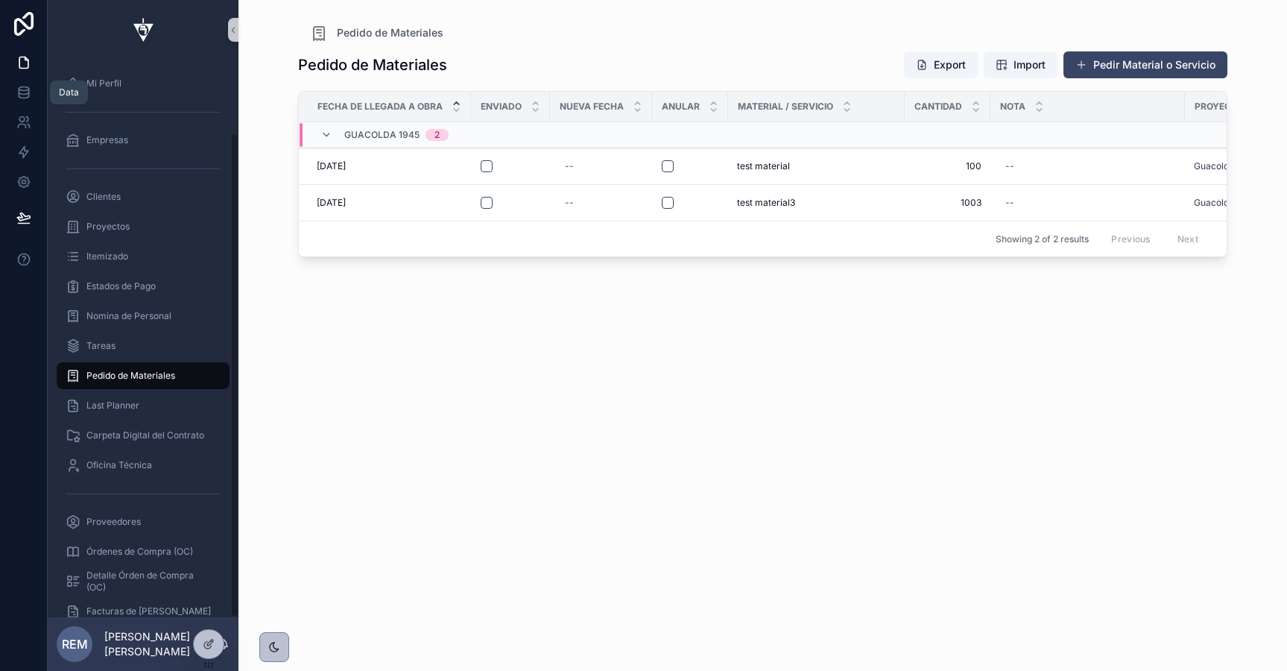
click at [19, 86] on icon at bounding box center [23, 92] width 15 height 15
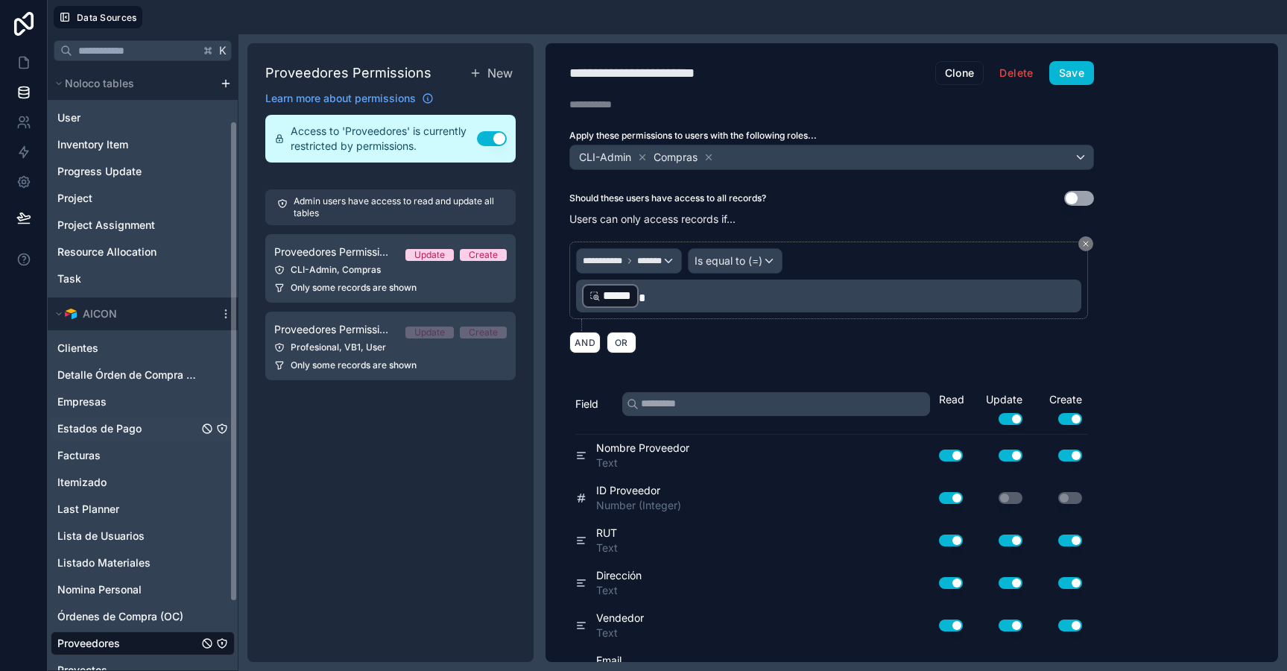
scroll to position [153, 0]
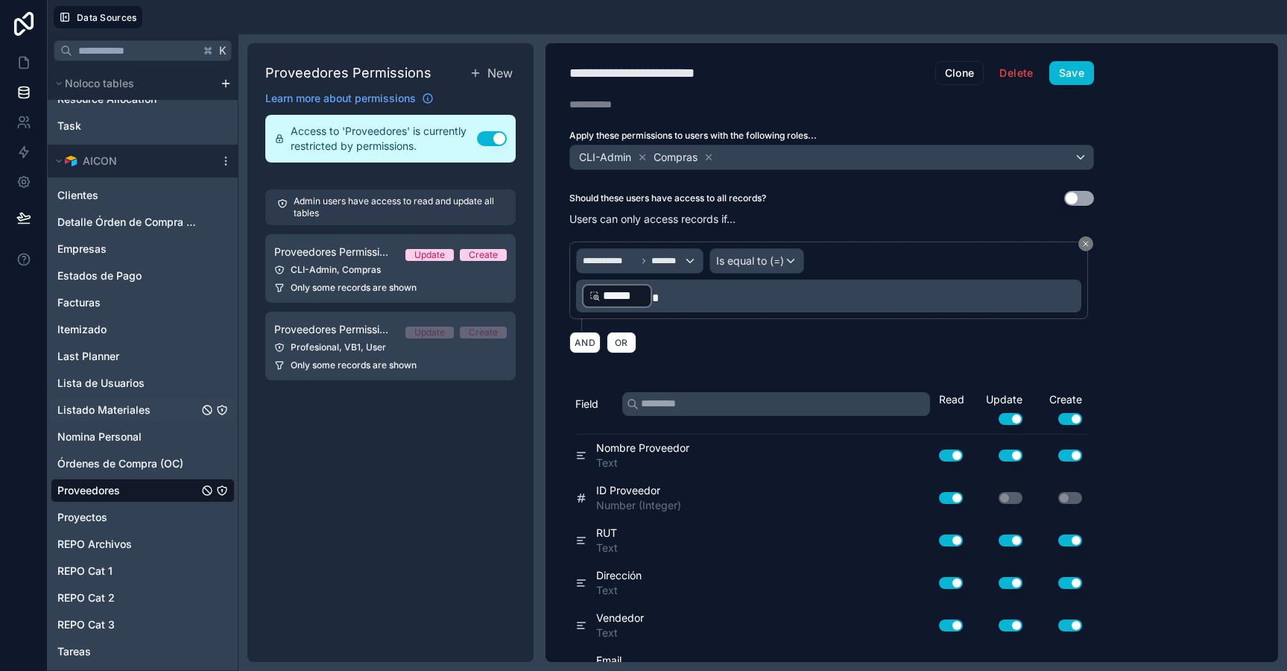
click at [114, 413] on span "Listado Materiales" at bounding box center [103, 409] width 93 height 15
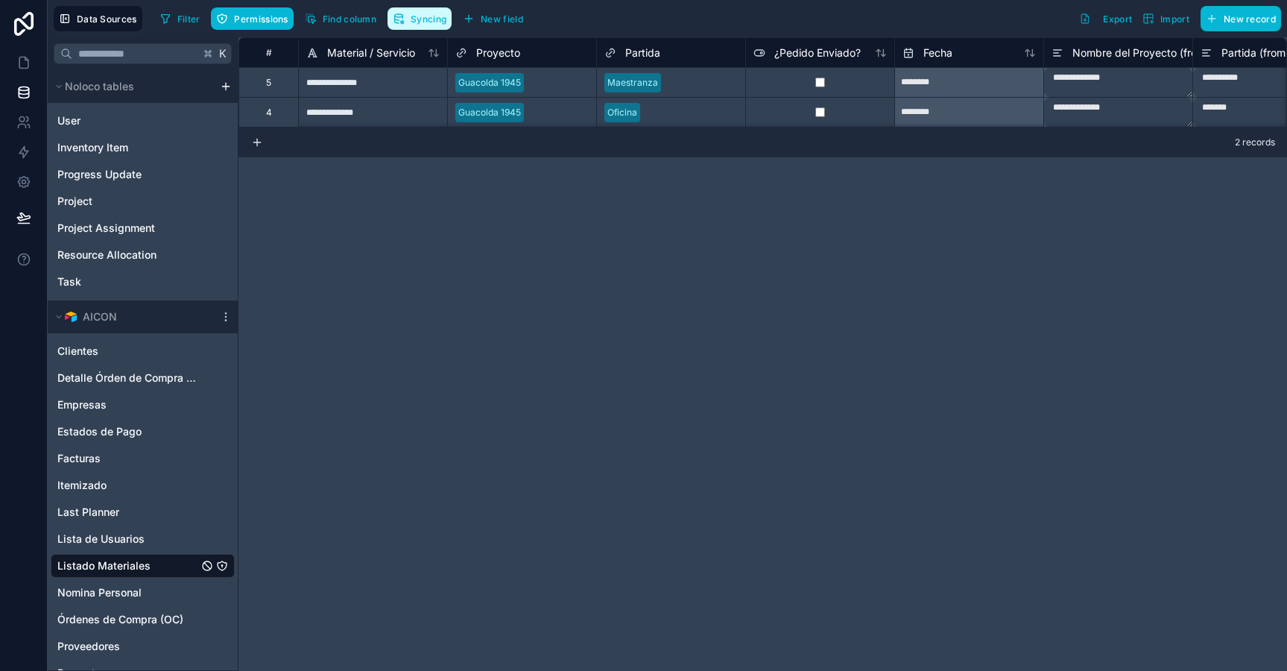
click at [433, 19] on span "Syncing" at bounding box center [429, 18] width 36 height 11
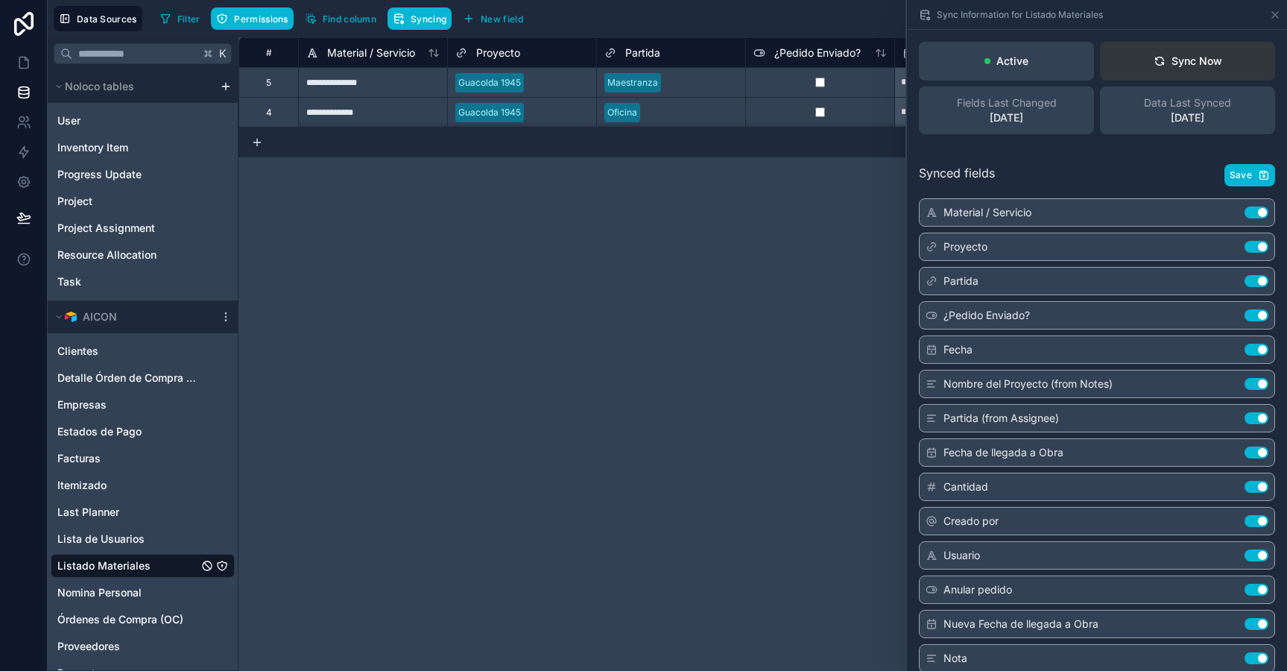
click at [1171, 63] on div "Sync Now" at bounding box center [1188, 61] width 69 height 15
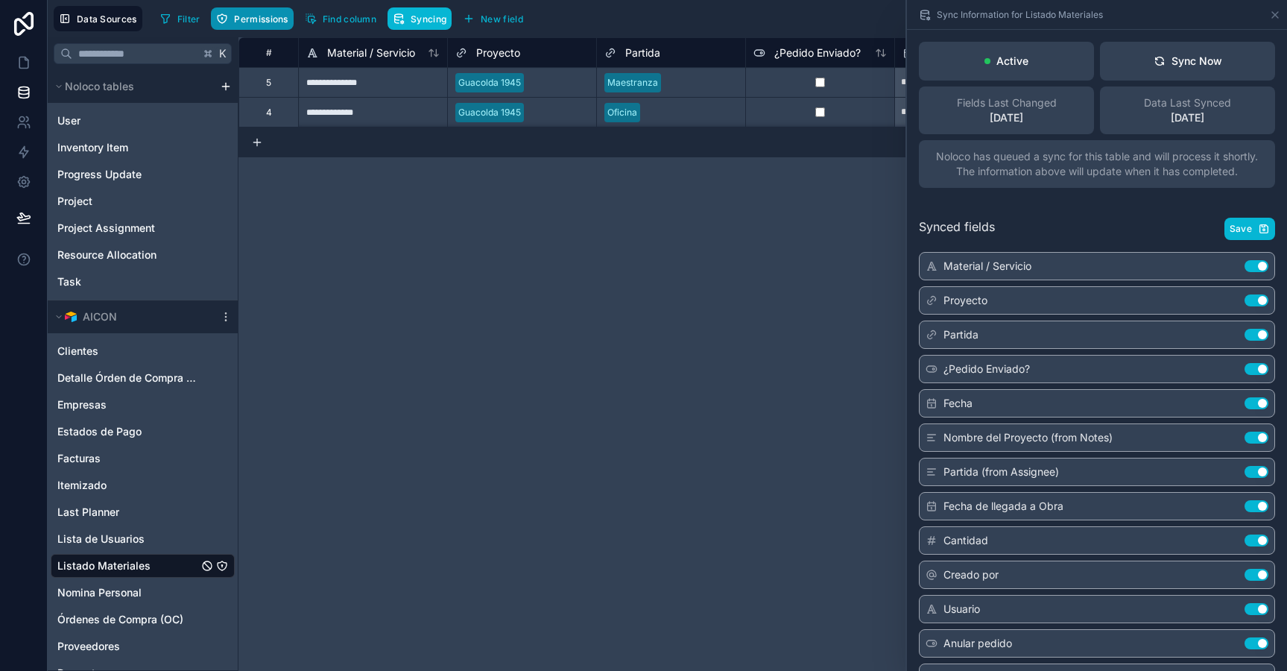
click at [261, 14] on span "Permissions" at bounding box center [261, 18] width 54 height 11
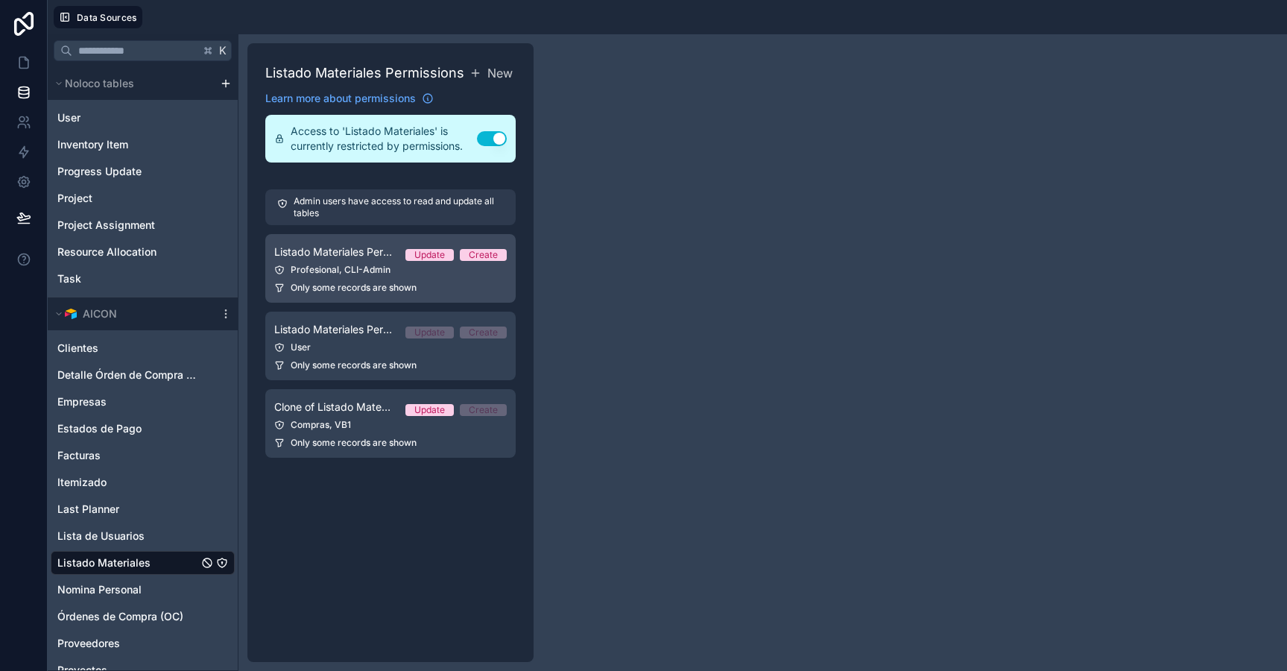
click at [321, 273] on div "Profesional, CLI-Admin" at bounding box center [390, 270] width 232 height 12
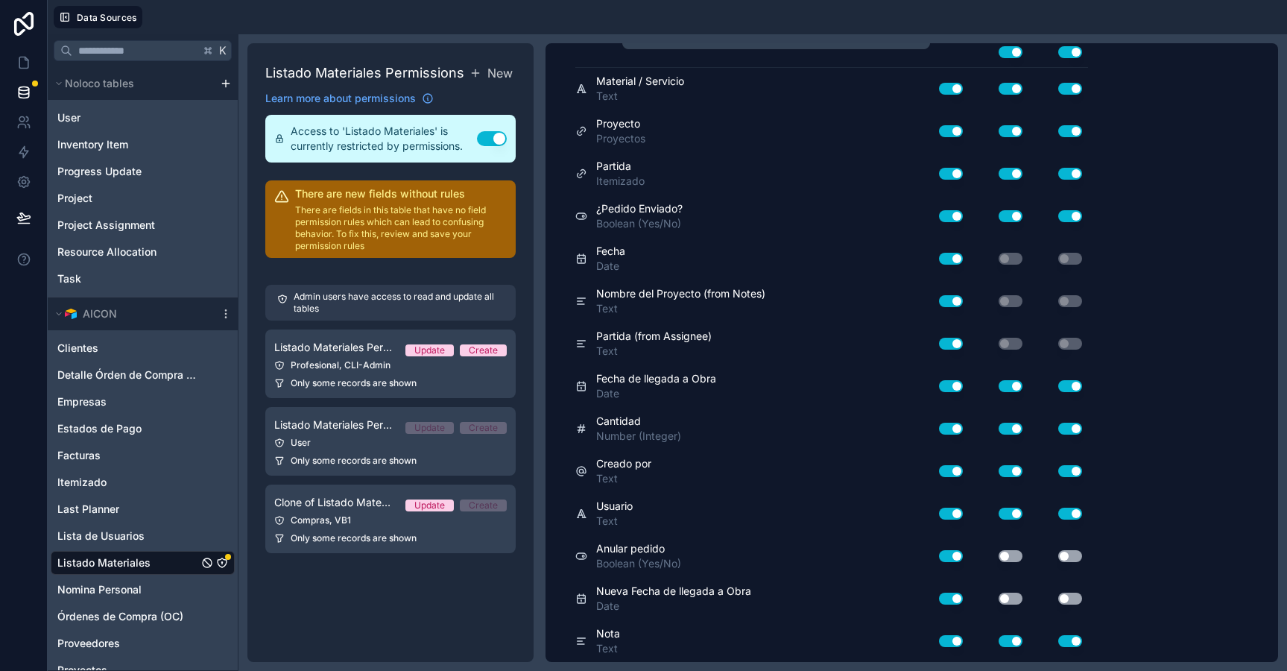
scroll to position [409, 0]
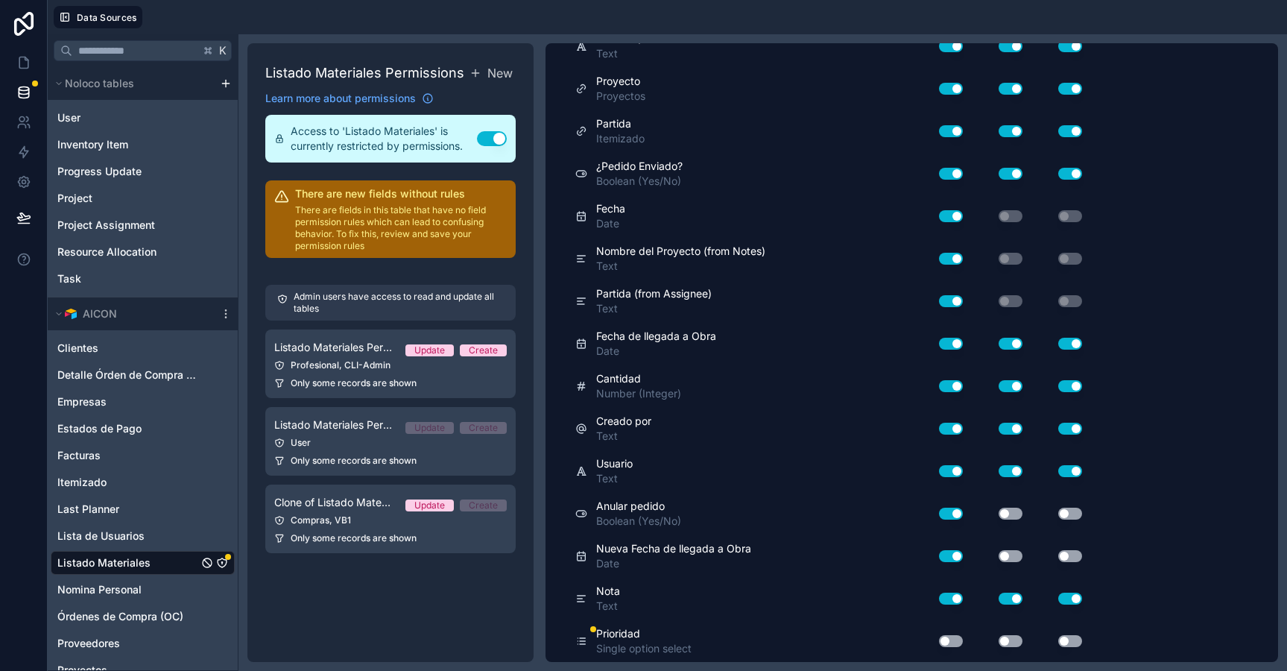
click at [949, 639] on button "Use setting" at bounding box center [951, 641] width 24 height 12
click at [1005, 636] on button "Use setting" at bounding box center [1011, 641] width 24 height 12
click at [1065, 642] on button "Use setting" at bounding box center [1070, 641] width 24 height 12
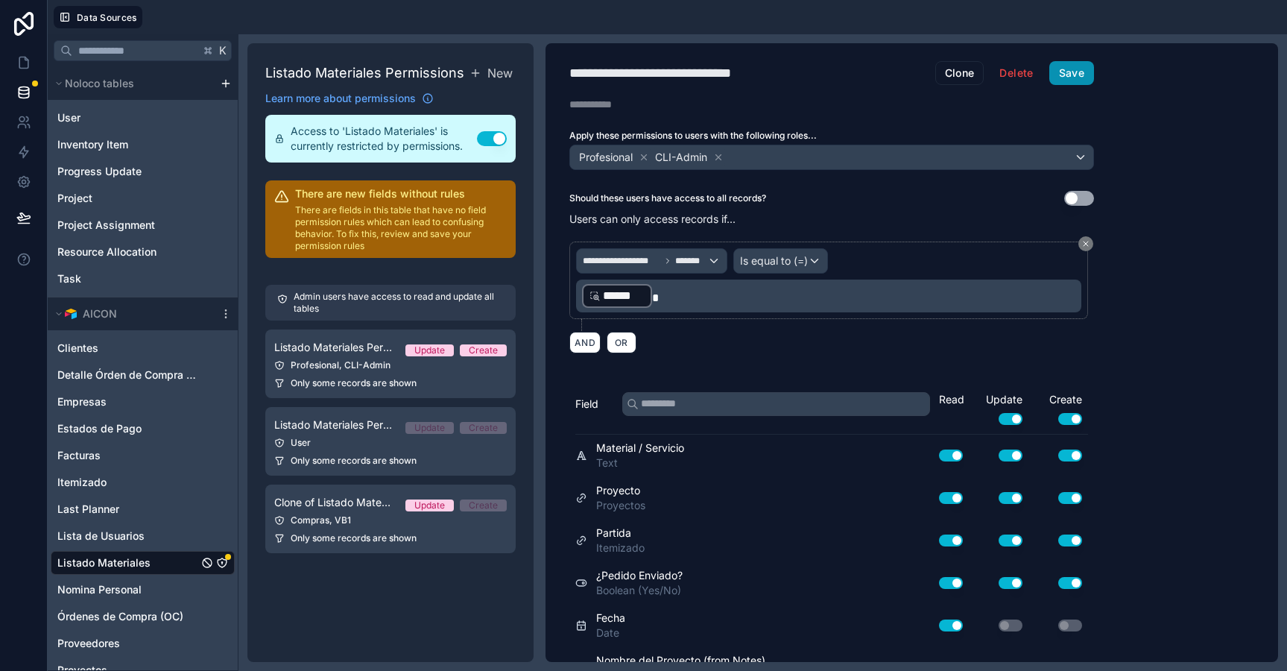
click at [1055, 74] on button "Save" at bounding box center [1071, 73] width 45 height 24
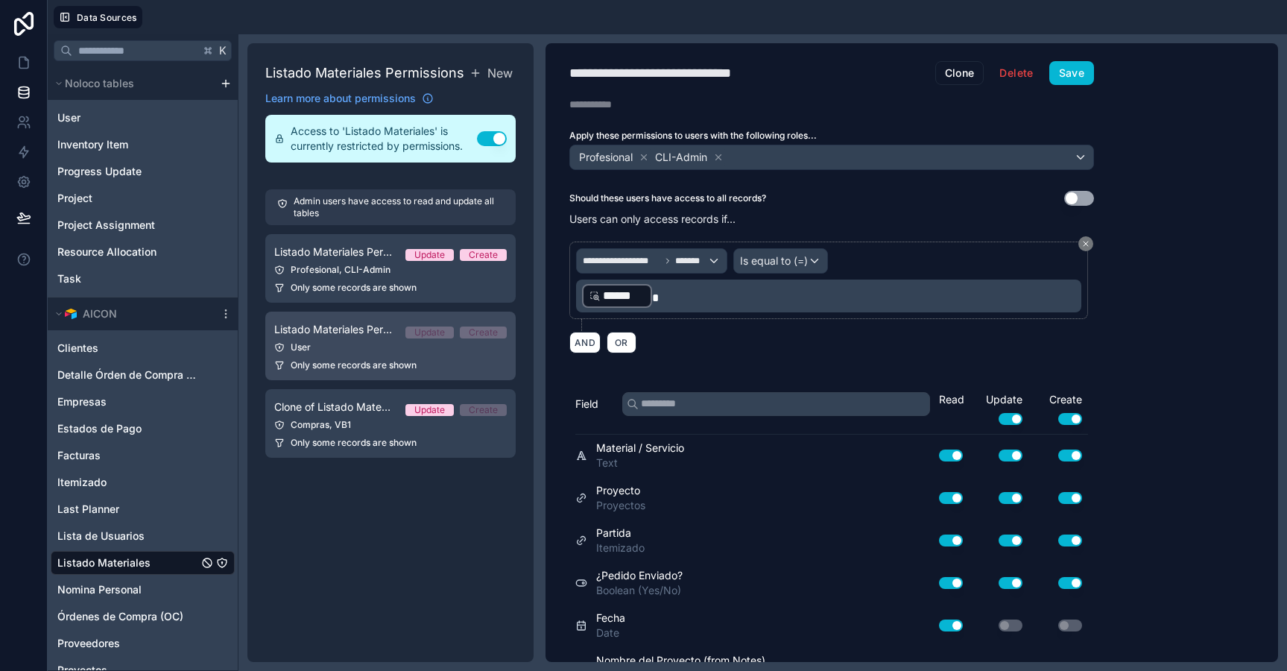
click at [326, 341] on div "User" at bounding box center [390, 347] width 232 height 12
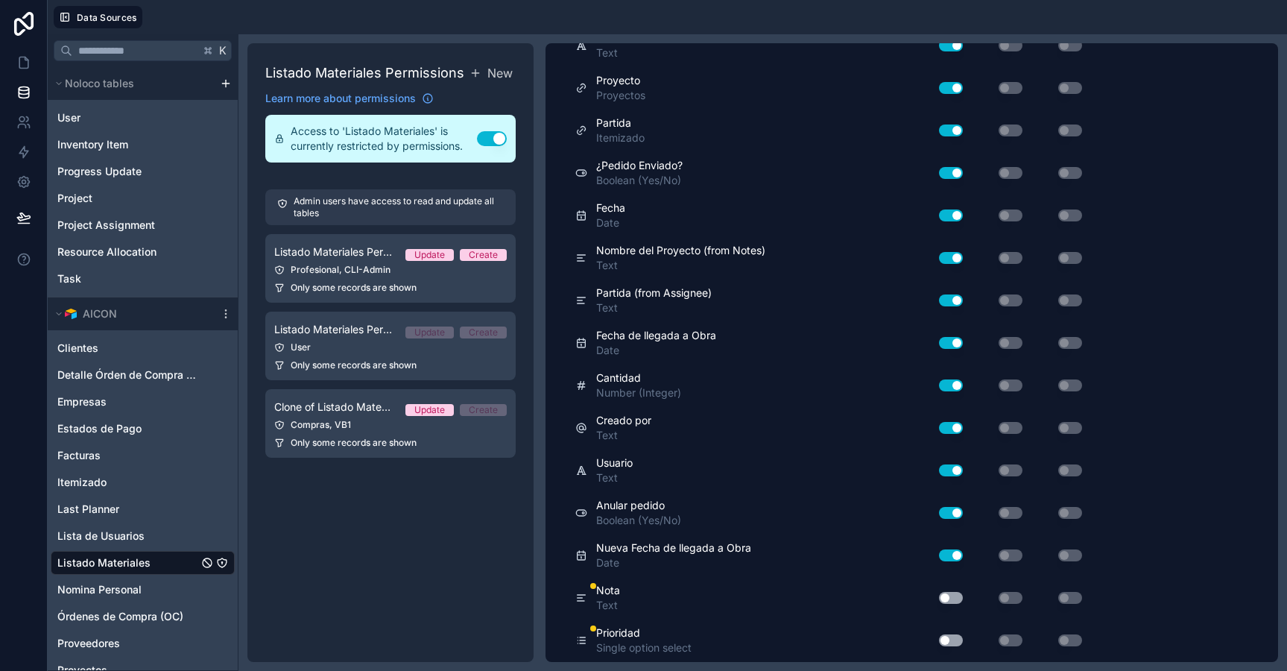
scroll to position [409, 0]
click at [939, 601] on div "Use setting" at bounding box center [942, 598] width 42 height 12
click at [945, 639] on button "Use setting" at bounding box center [951, 641] width 24 height 12
click at [946, 587] on div "Use setting" at bounding box center [945, 598] width 48 height 24
click at [955, 604] on div "Use setting" at bounding box center [945, 598] width 48 height 24
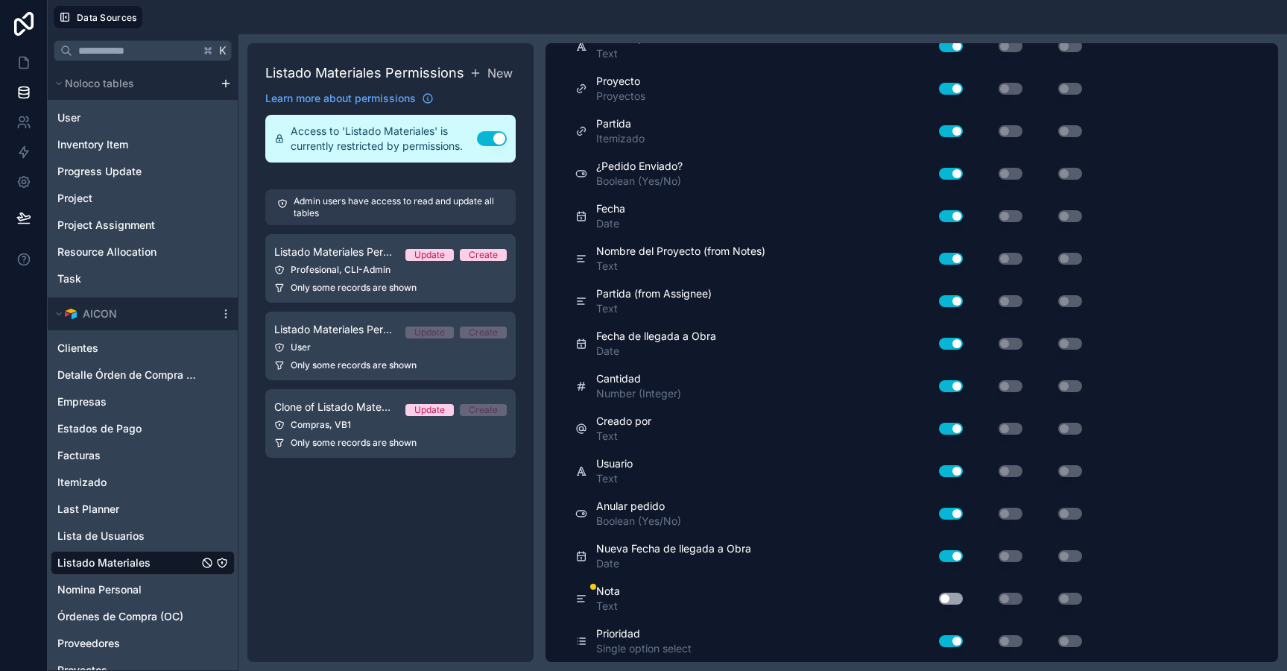
click at [952, 594] on button "Use setting" at bounding box center [951, 598] width 24 height 12
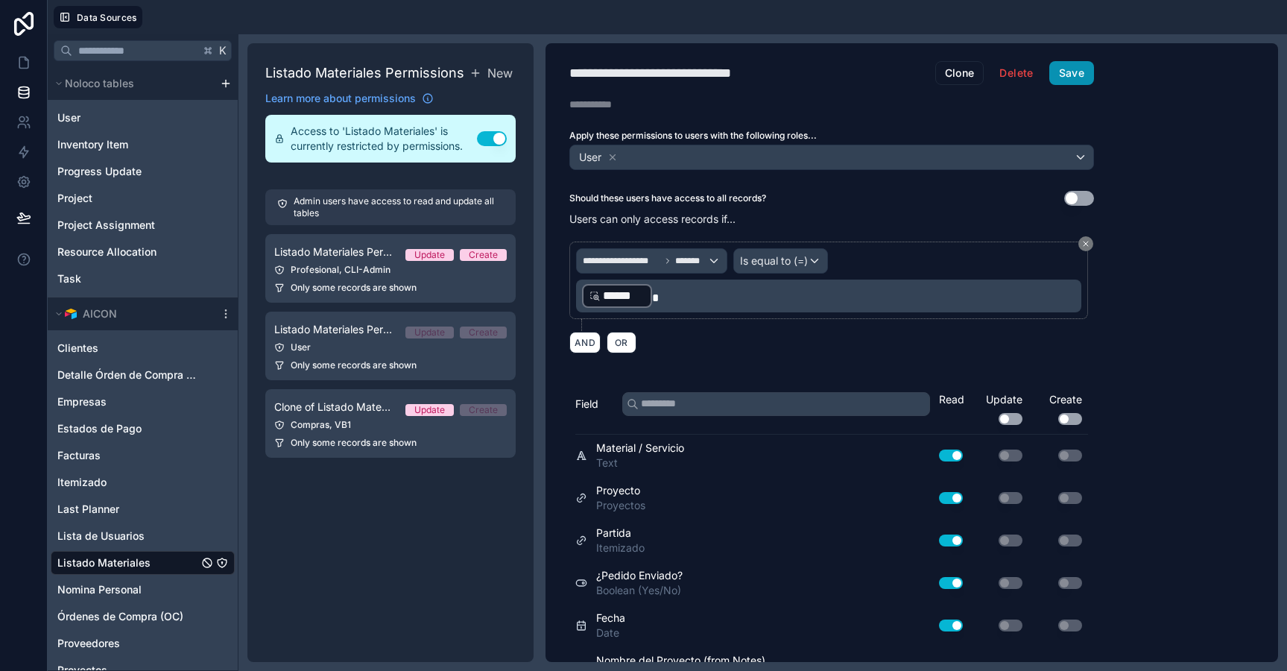
click at [1067, 74] on button "Save" at bounding box center [1071, 73] width 45 height 24
click at [328, 420] on div "Compras, VB1" at bounding box center [390, 425] width 232 height 12
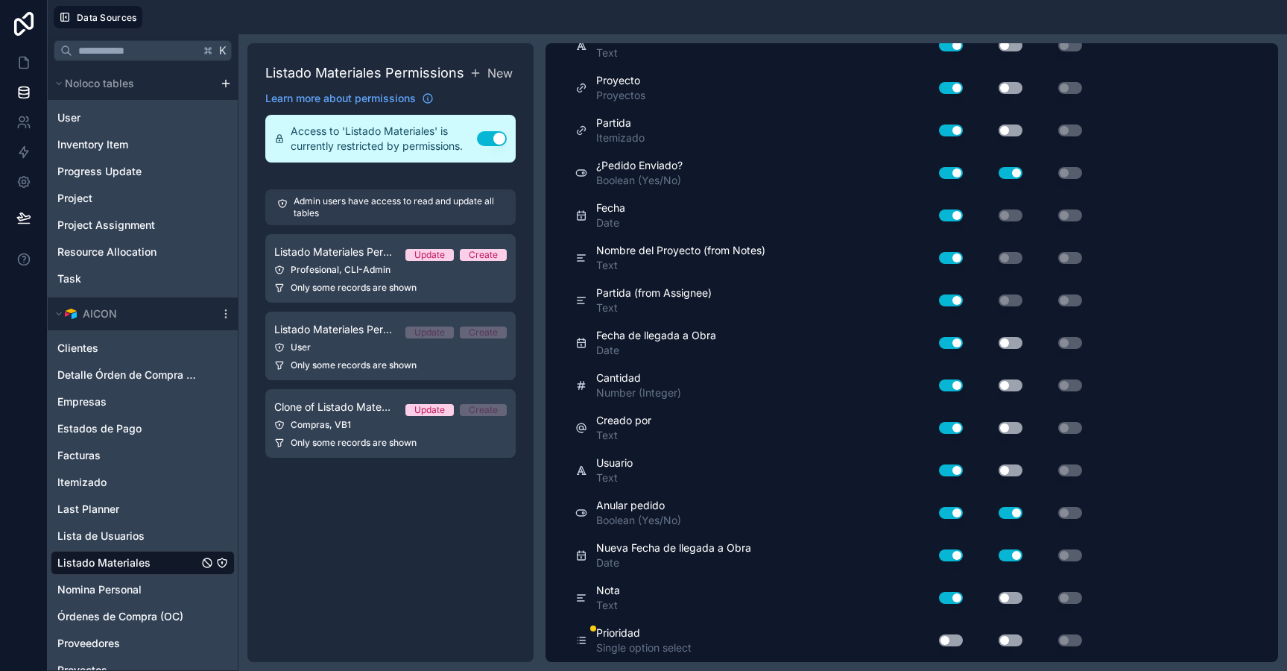
scroll to position [409, 0]
click at [949, 629] on div "Use setting" at bounding box center [945, 641] width 48 height 24
click at [955, 639] on button "Use setting" at bounding box center [951, 641] width 24 height 12
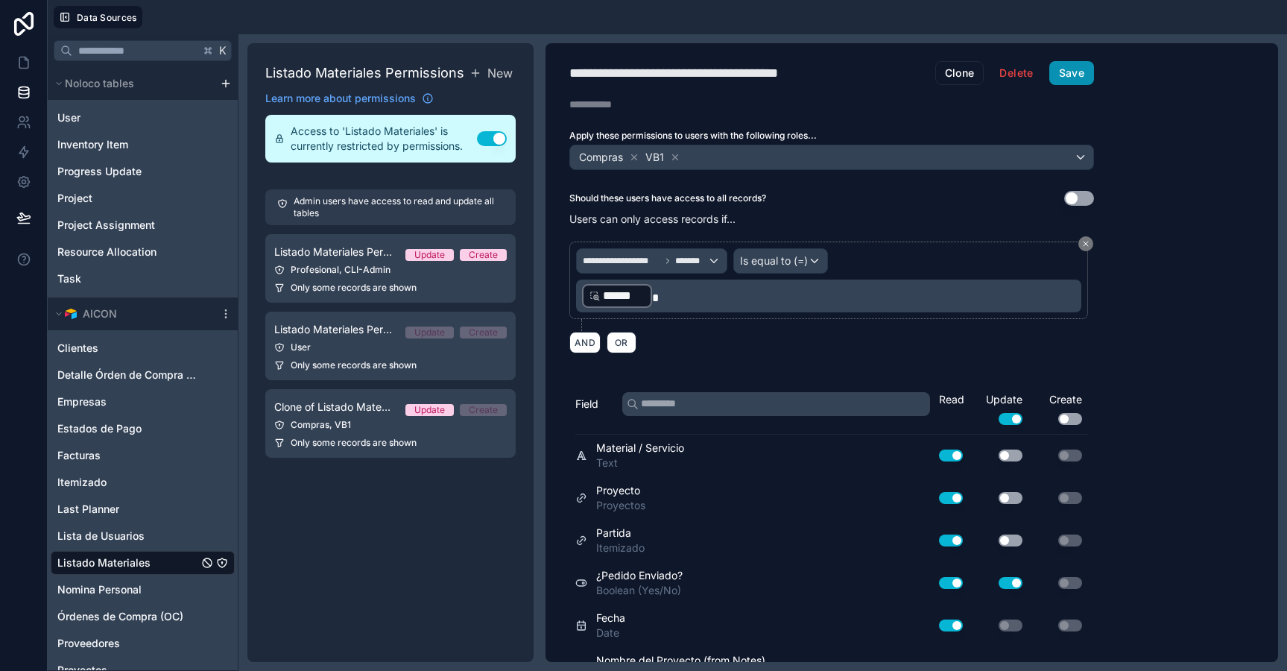
click at [1072, 82] on button "Save" at bounding box center [1071, 73] width 45 height 24
click at [1077, 56] on div "**********" at bounding box center [831, 352] width 572 height 619
click at [1077, 65] on button "Save" at bounding box center [1071, 73] width 45 height 24
click at [11, 75] on link at bounding box center [23, 63] width 47 height 30
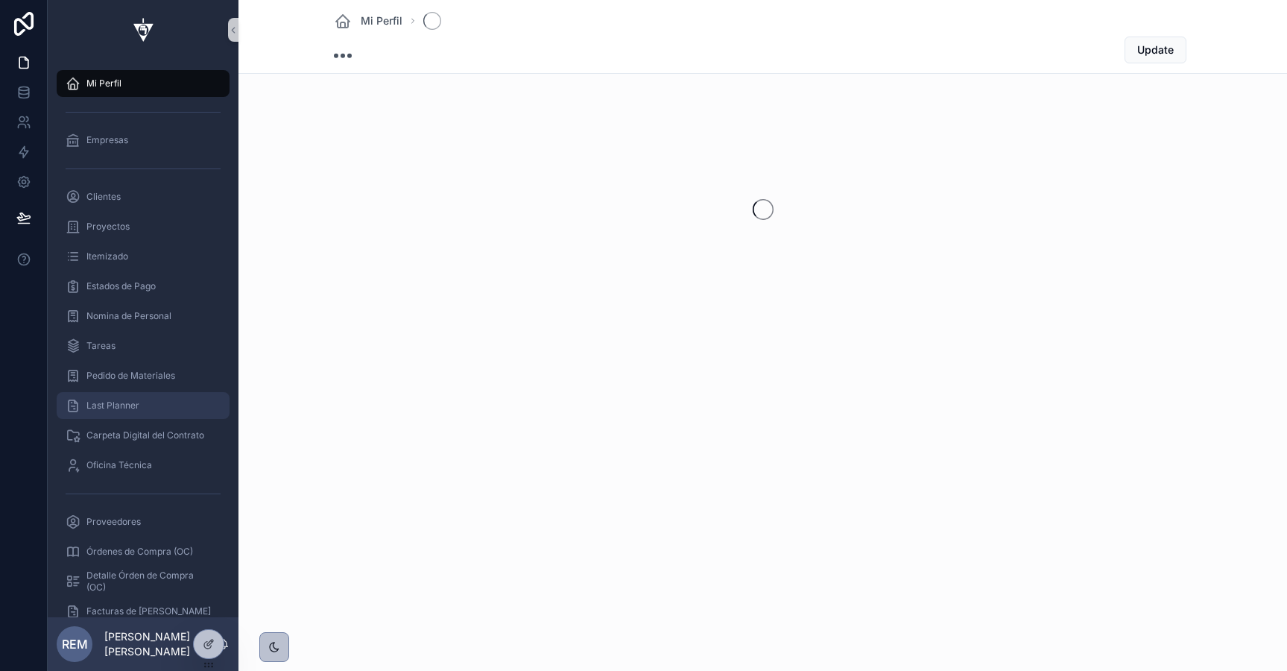
click at [114, 401] on span "Last Planner" at bounding box center [112, 405] width 53 height 12
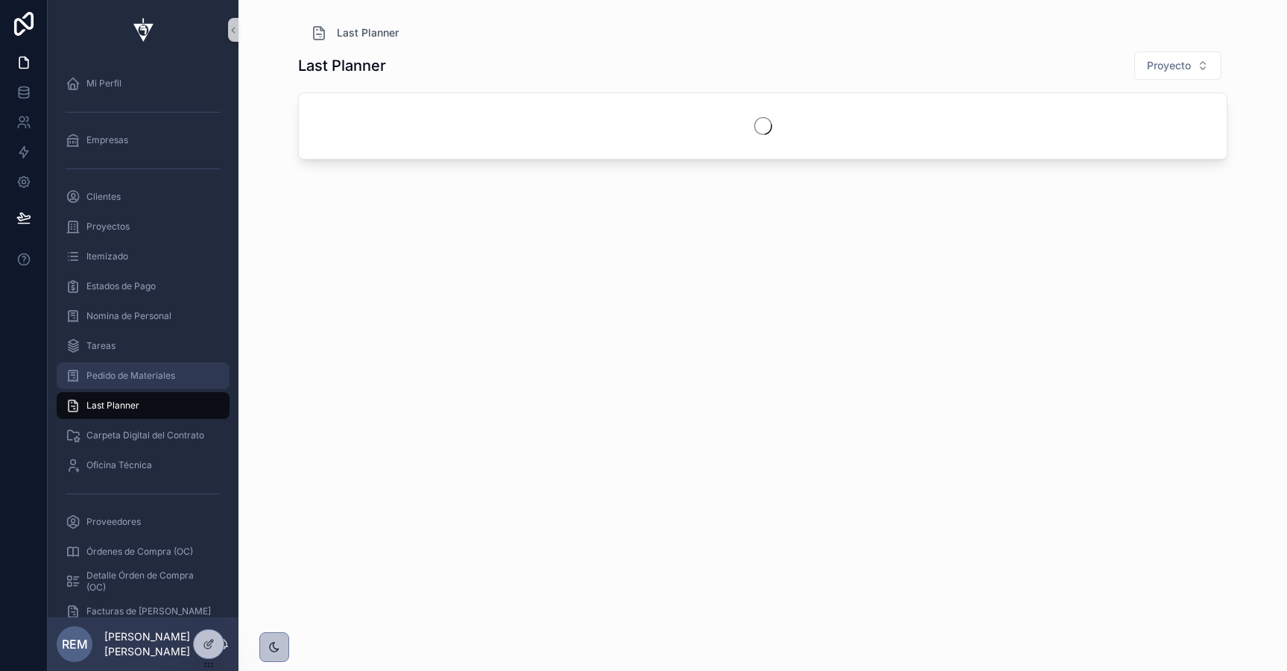
click at [115, 376] on span "Pedido de Materiales" at bounding box center [130, 376] width 89 height 12
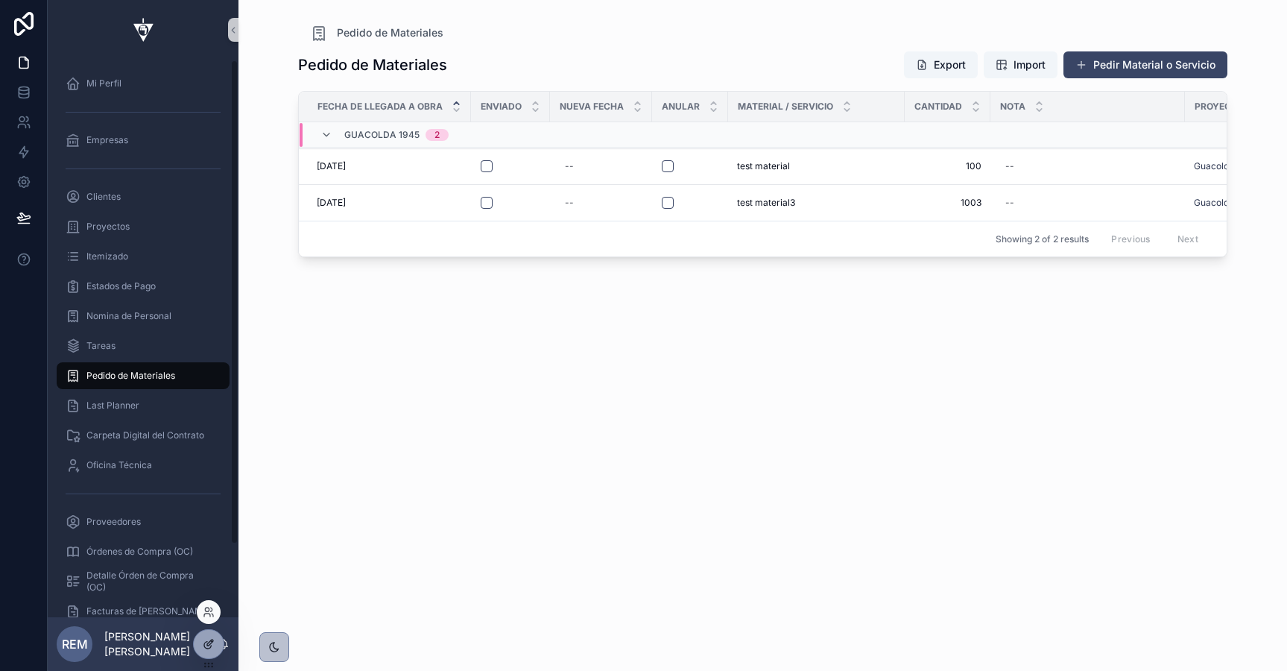
click at [207, 639] on icon at bounding box center [209, 644] width 12 height 12
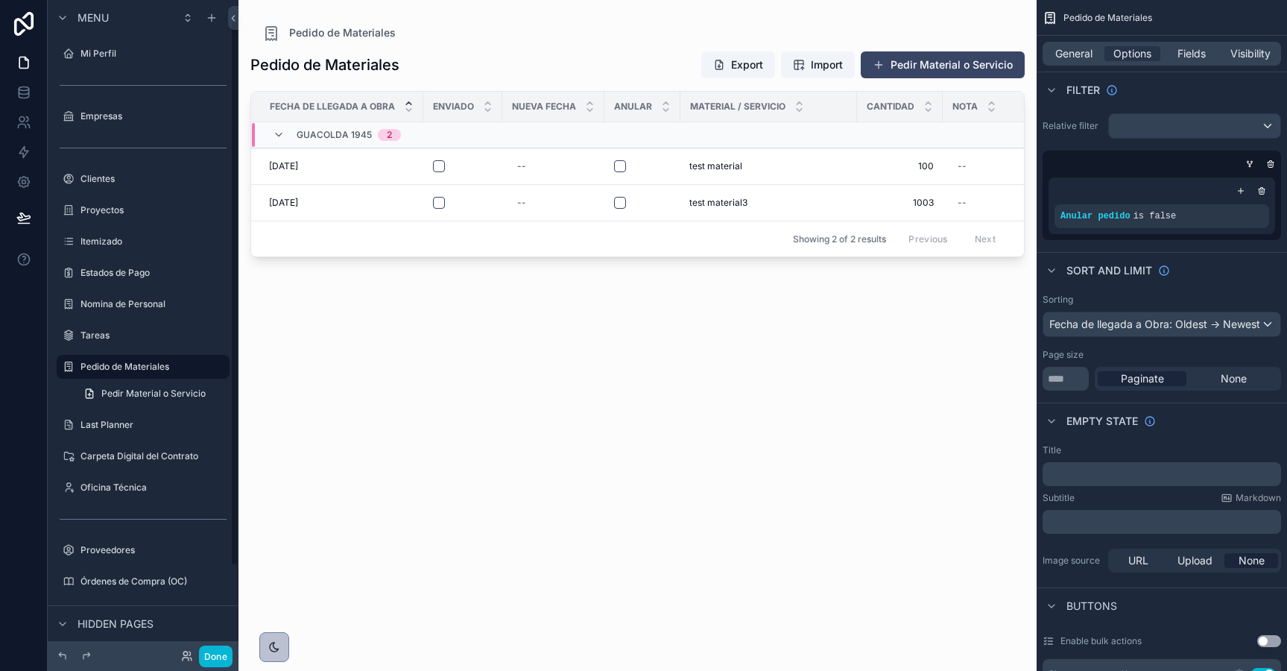
scroll to position [24, 0]
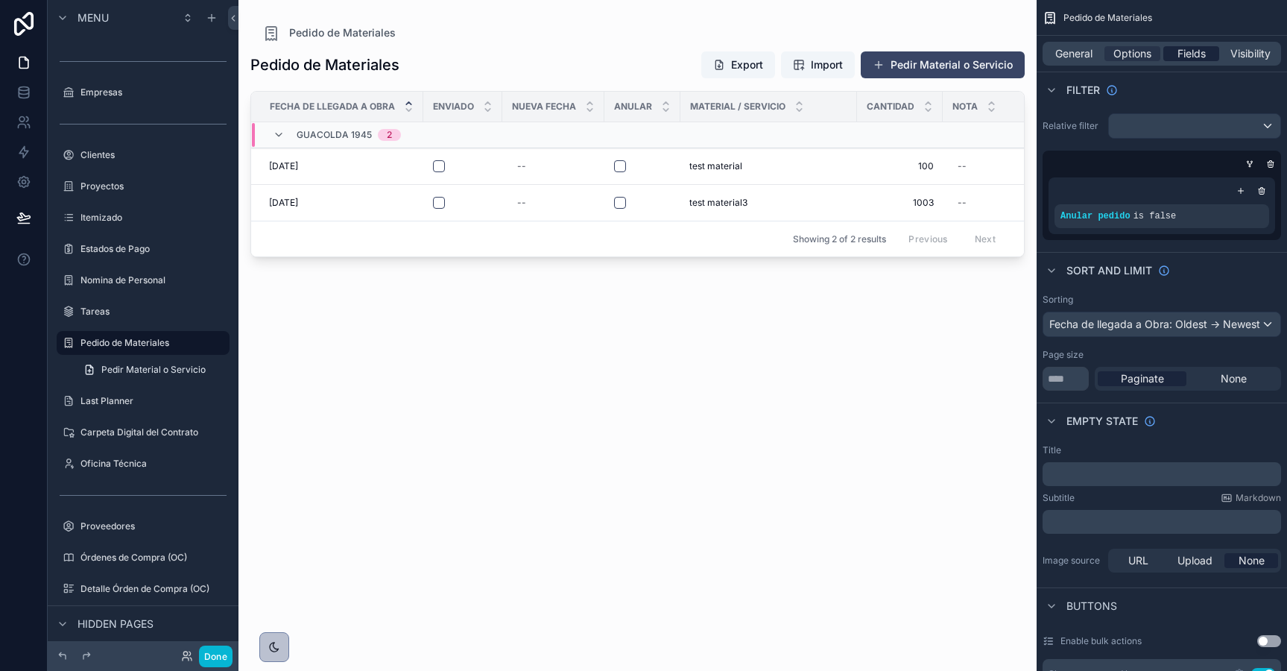
click at [1190, 46] on span "Fields" at bounding box center [1191, 53] width 28 height 15
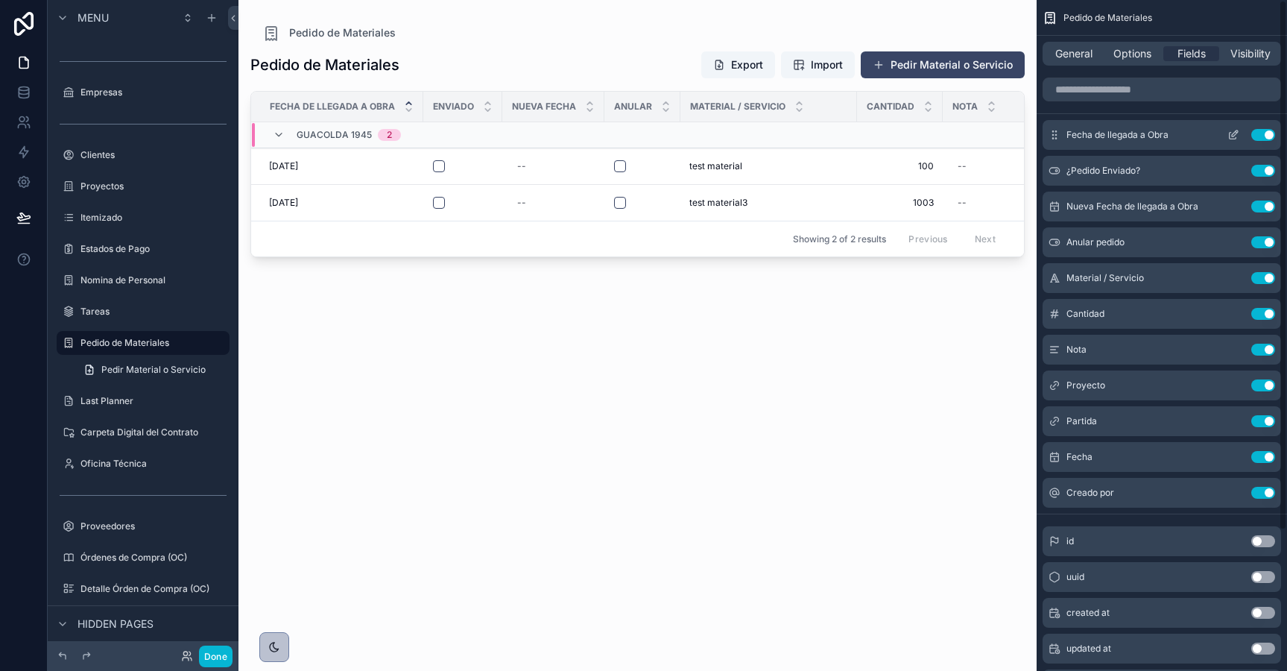
click at [1234, 139] on icon "scrollable content" at bounding box center [1233, 136] width 7 height 7
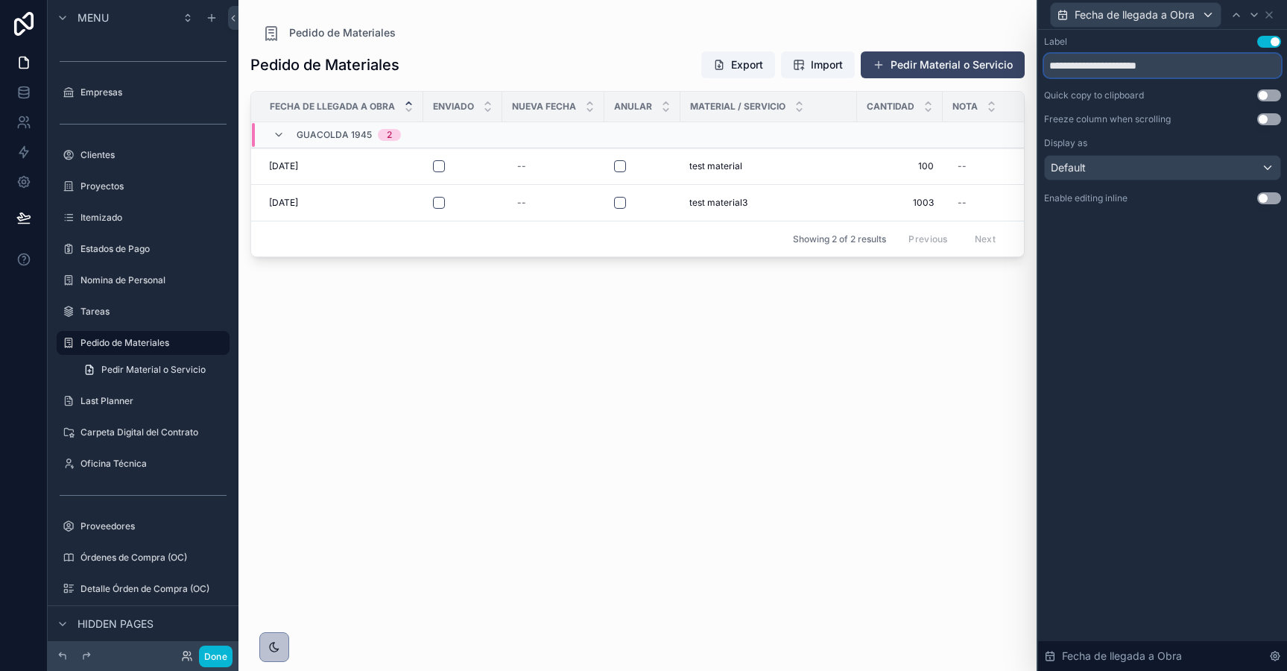
drag, startPoint x: 1099, startPoint y: 66, endPoint x: 1025, endPoint y: 60, distance: 74.7
click at [1025, 61] on div "**********" at bounding box center [643, 335] width 1287 height 671
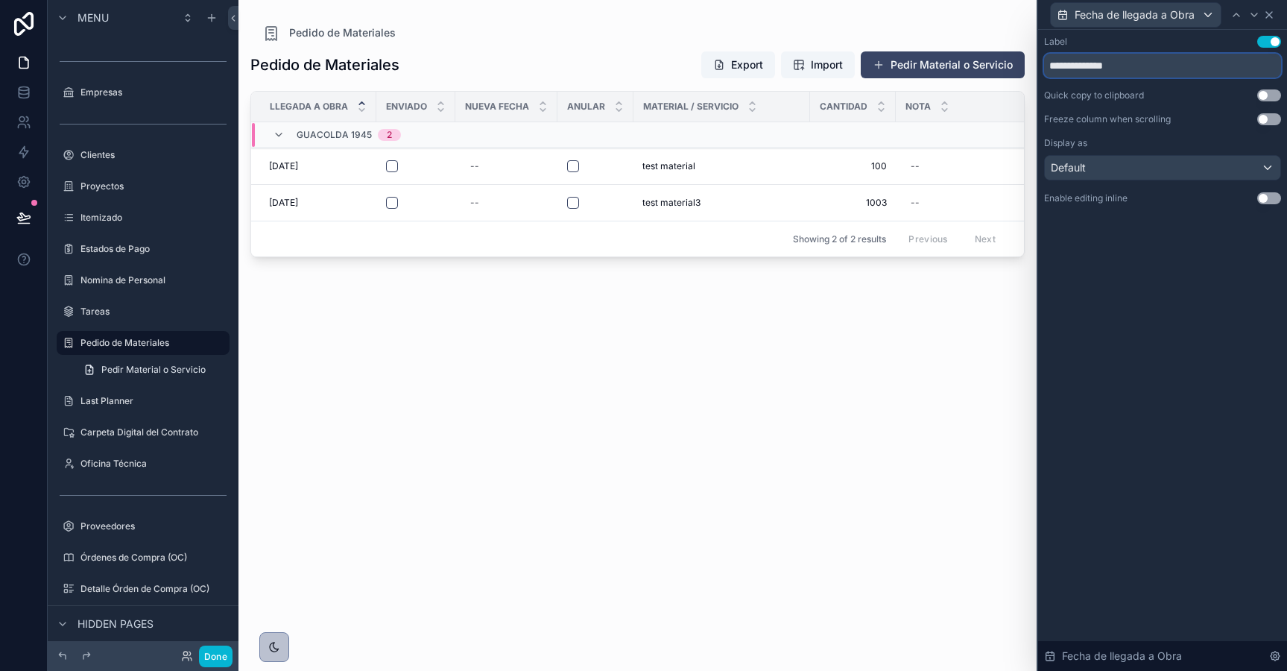
type input "**********"
click at [1270, 19] on icon at bounding box center [1269, 15] width 12 height 12
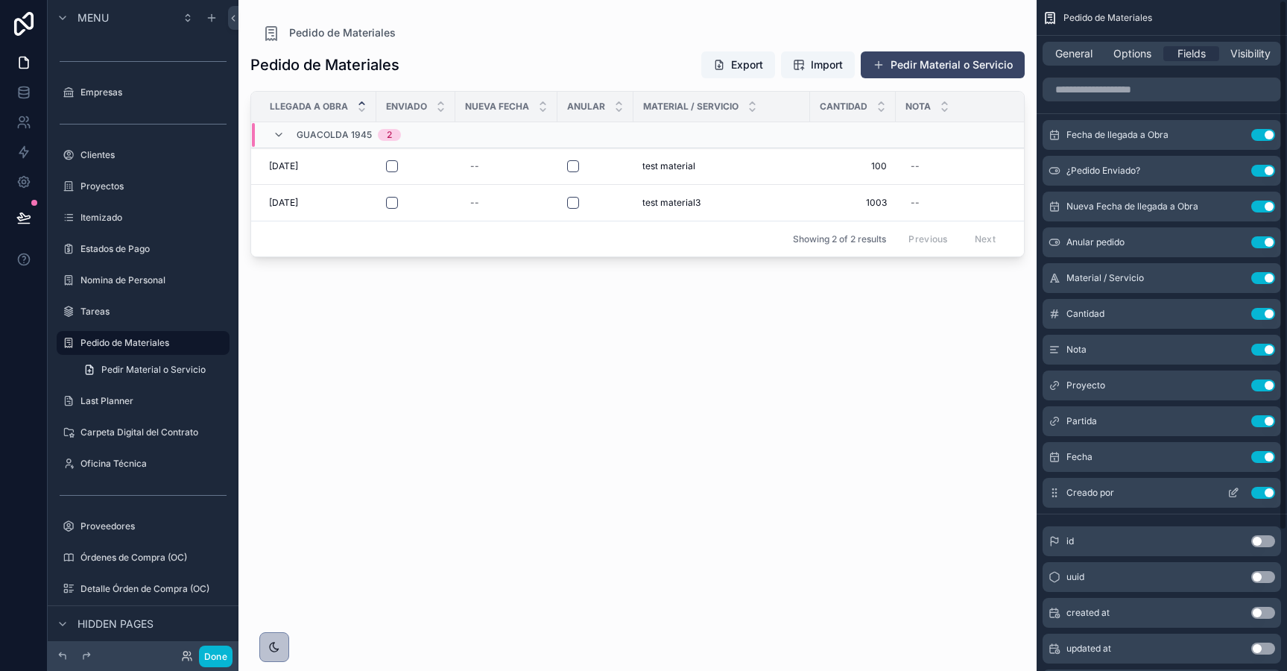
scroll to position [177, 0]
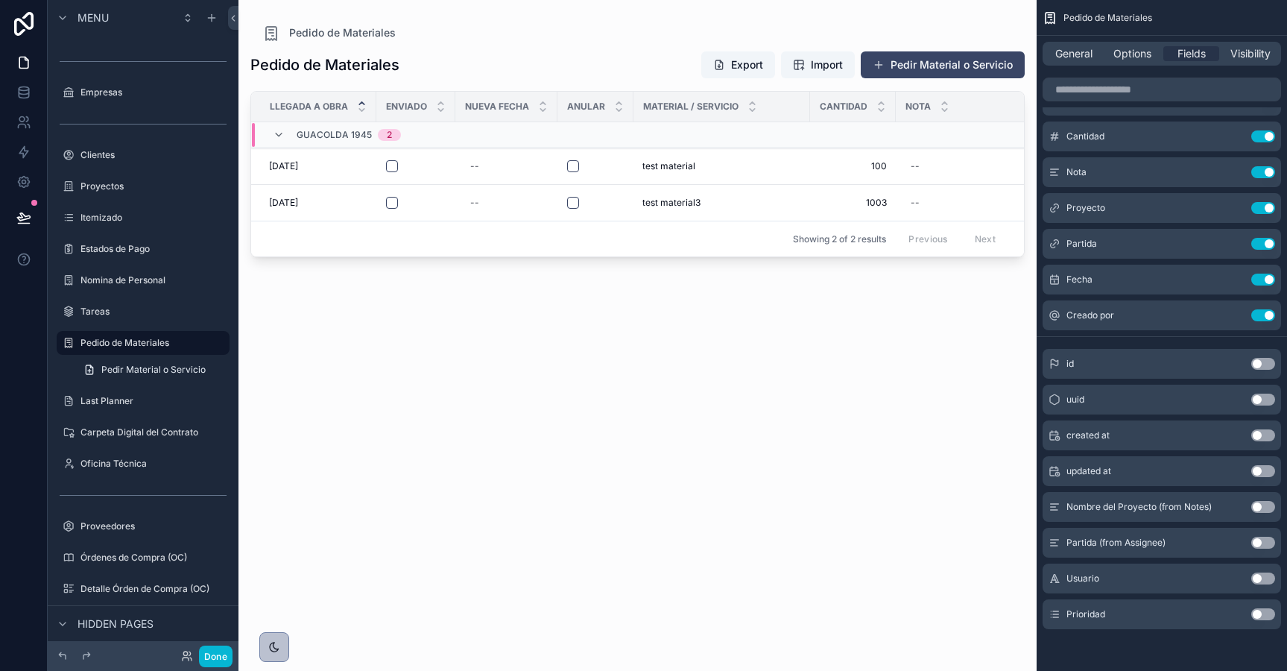
click at [1268, 617] on button "Use setting" at bounding box center [1263, 614] width 24 height 12
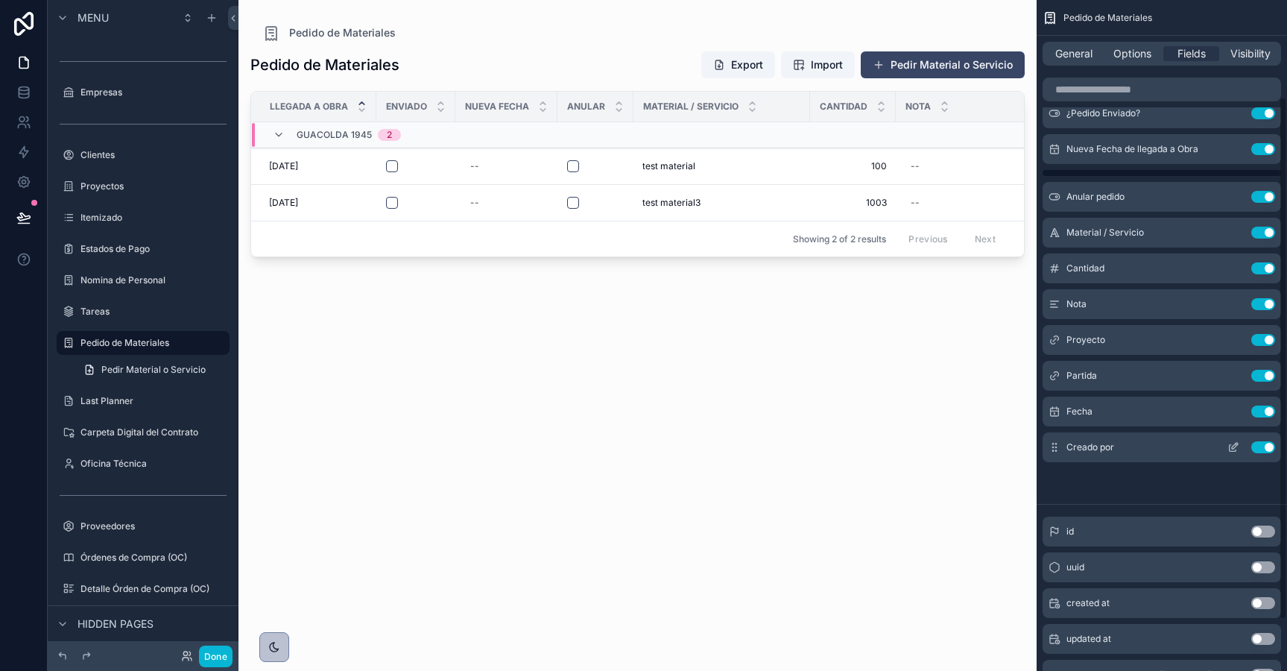
scroll to position [0, 0]
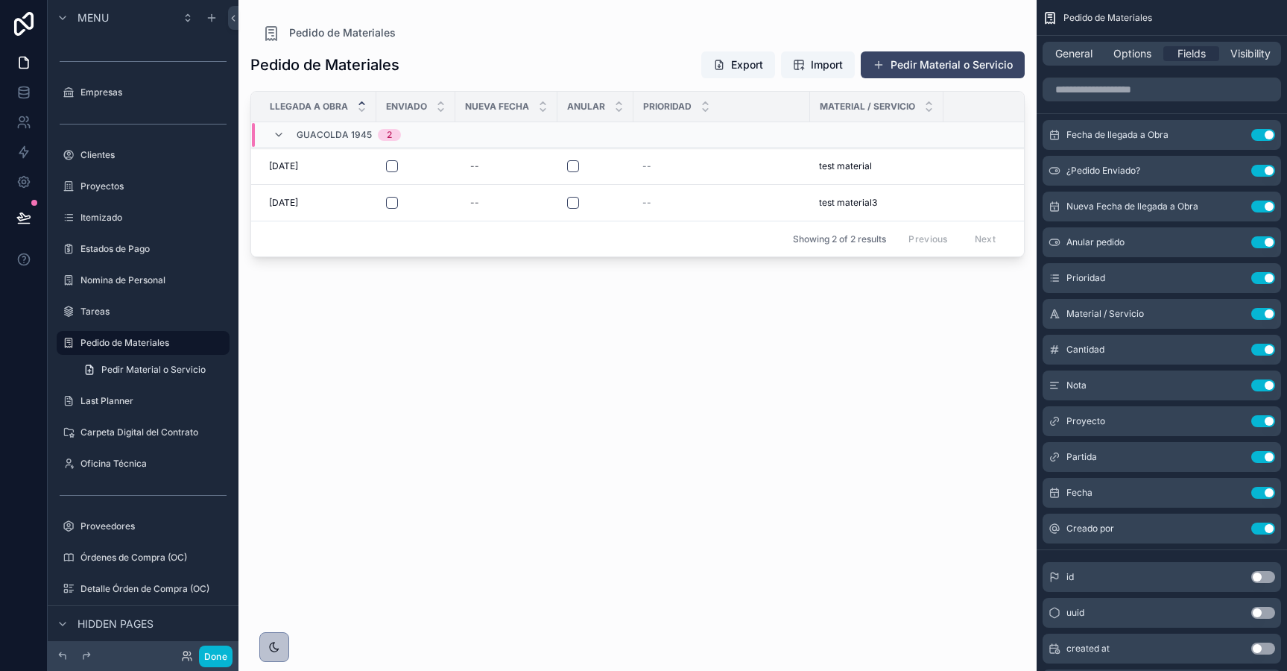
click at [665, 167] on div "scrollable content" at bounding box center [637, 326] width 798 height 653
click at [26, 86] on icon at bounding box center [23, 92] width 15 height 15
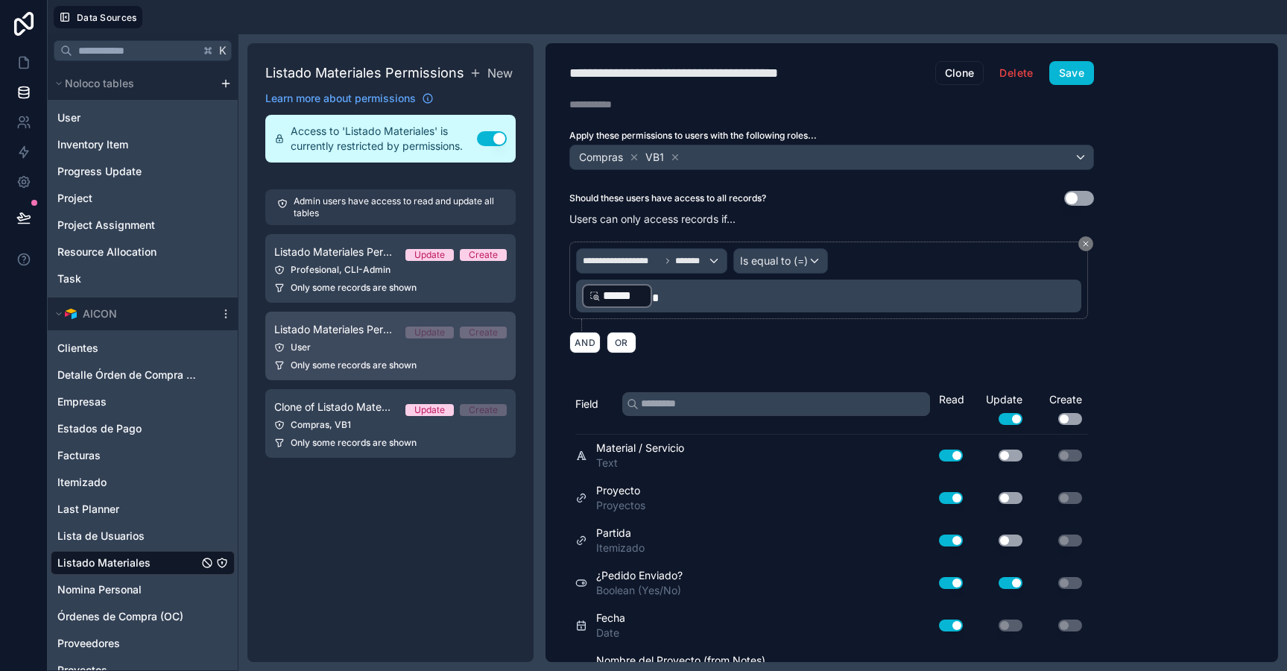
click at [349, 355] on link "Listado Materiales Permission 2 Update Create User Only some records are shown" at bounding box center [390, 345] width 250 height 69
click at [356, 341] on link "Listado Materiales Permission 2 Update Create User Only some records are shown" at bounding box center [390, 345] width 250 height 69
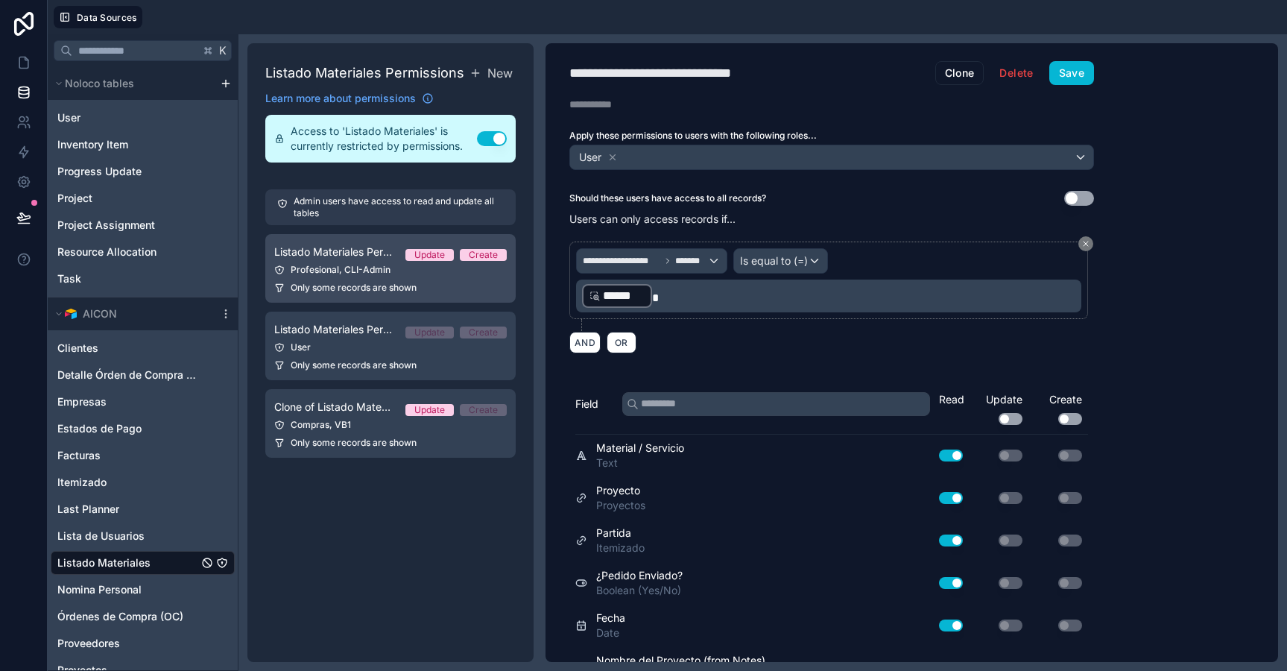
click at [339, 271] on div "Profesional, CLI-Admin" at bounding box center [390, 270] width 232 height 12
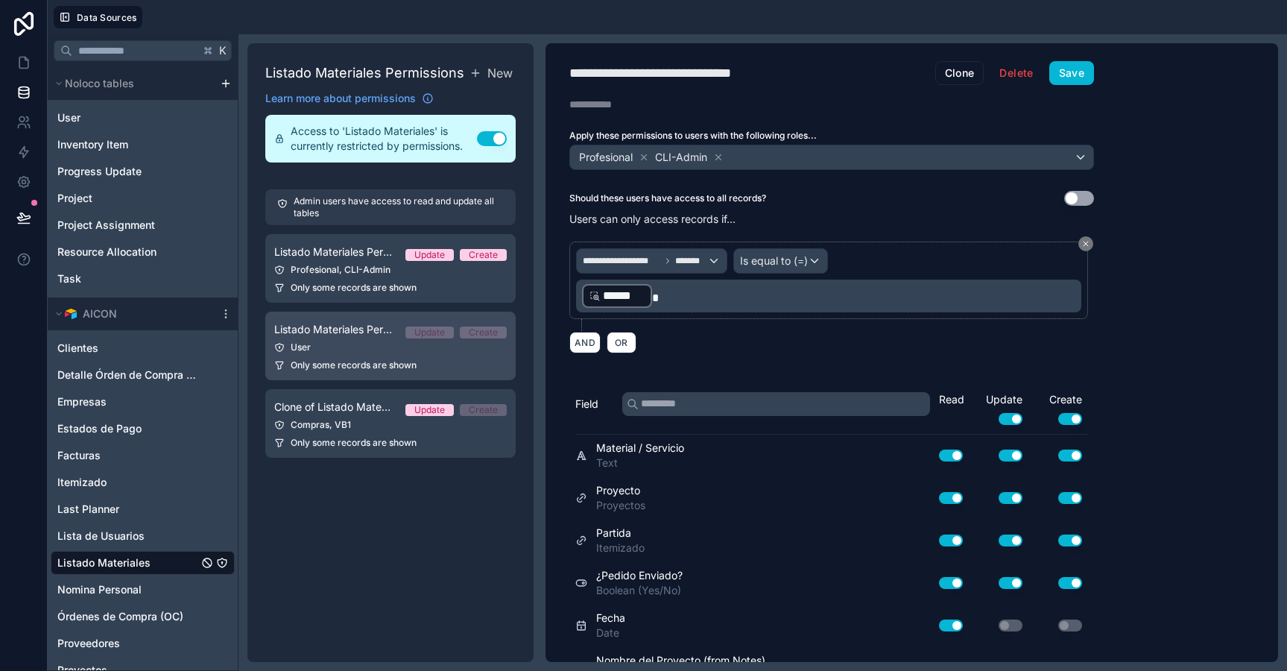
click at [369, 344] on div "User" at bounding box center [390, 347] width 232 height 12
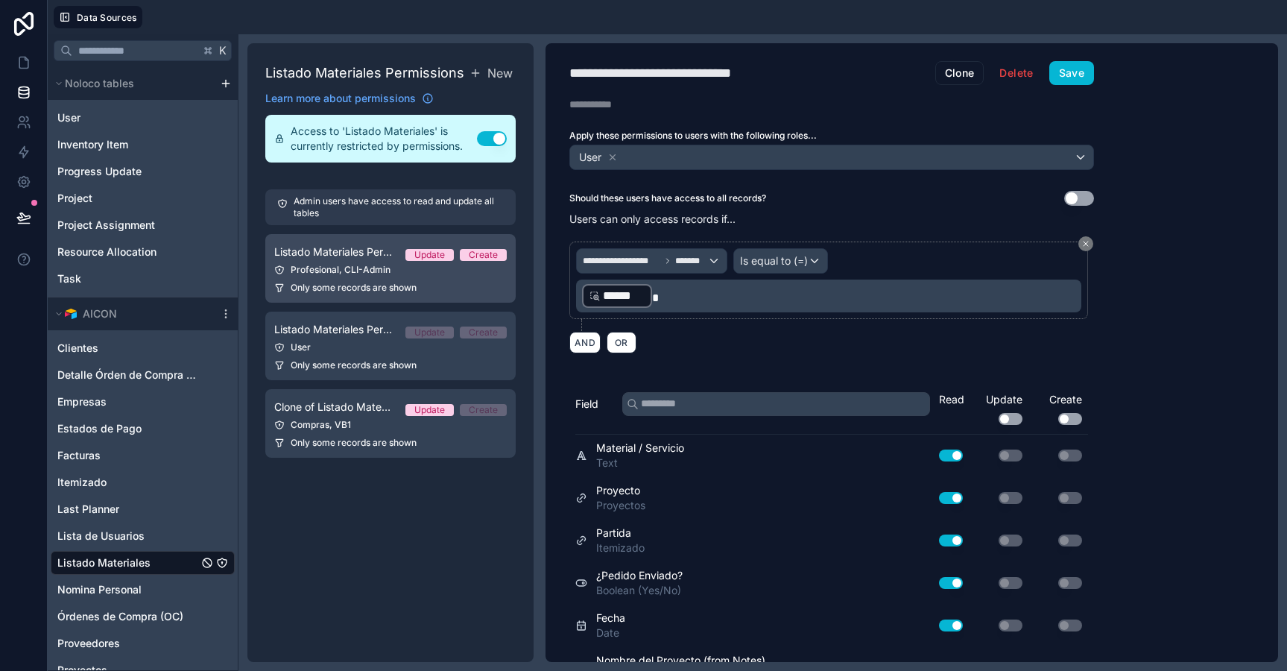
click at [368, 294] on link "Listado Materiales Permission 1 Update Create Profesional, CLI-Admin Only some …" at bounding box center [390, 268] width 250 height 69
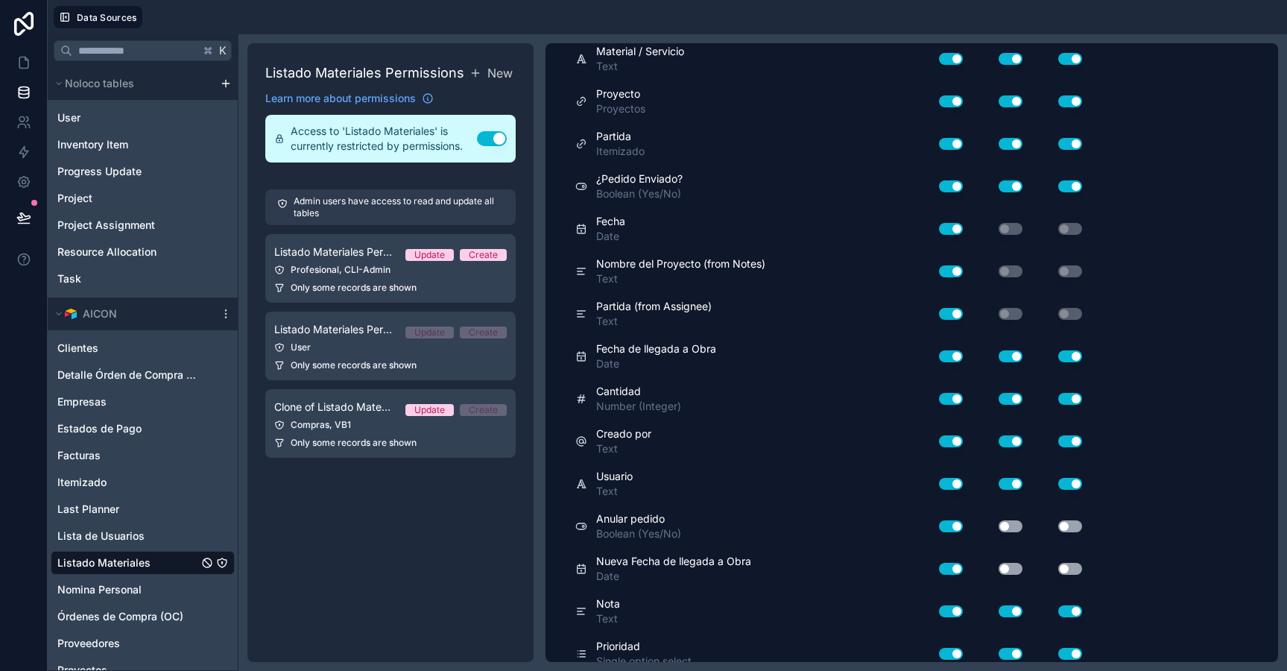
scroll to position [409, 0]
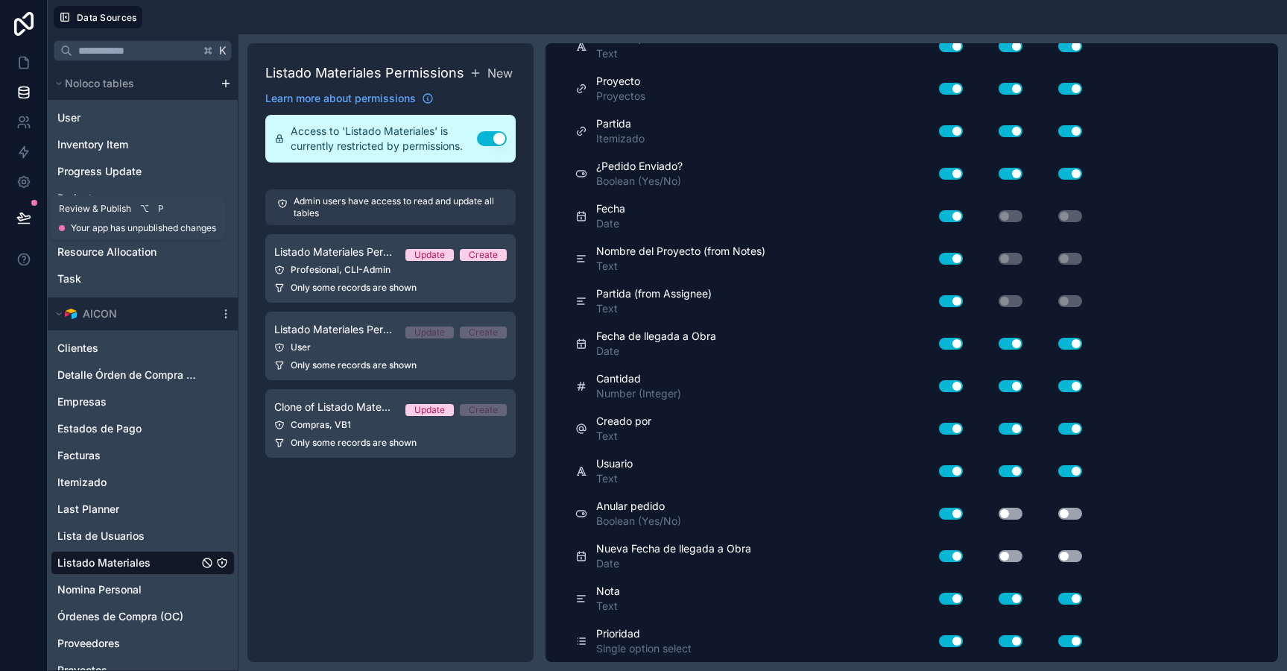
click at [24, 222] on icon at bounding box center [23, 217] width 15 height 15
click at [27, 73] on link at bounding box center [23, 63] width 47 height 30
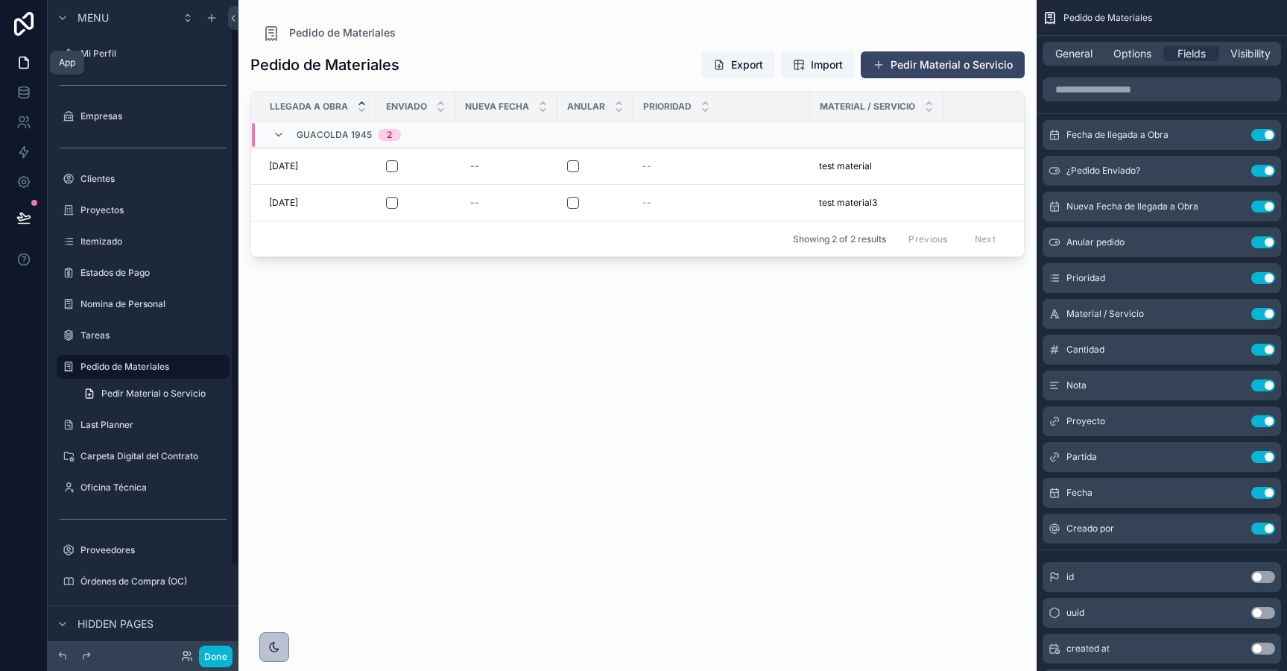
scroll to position [24, 0]
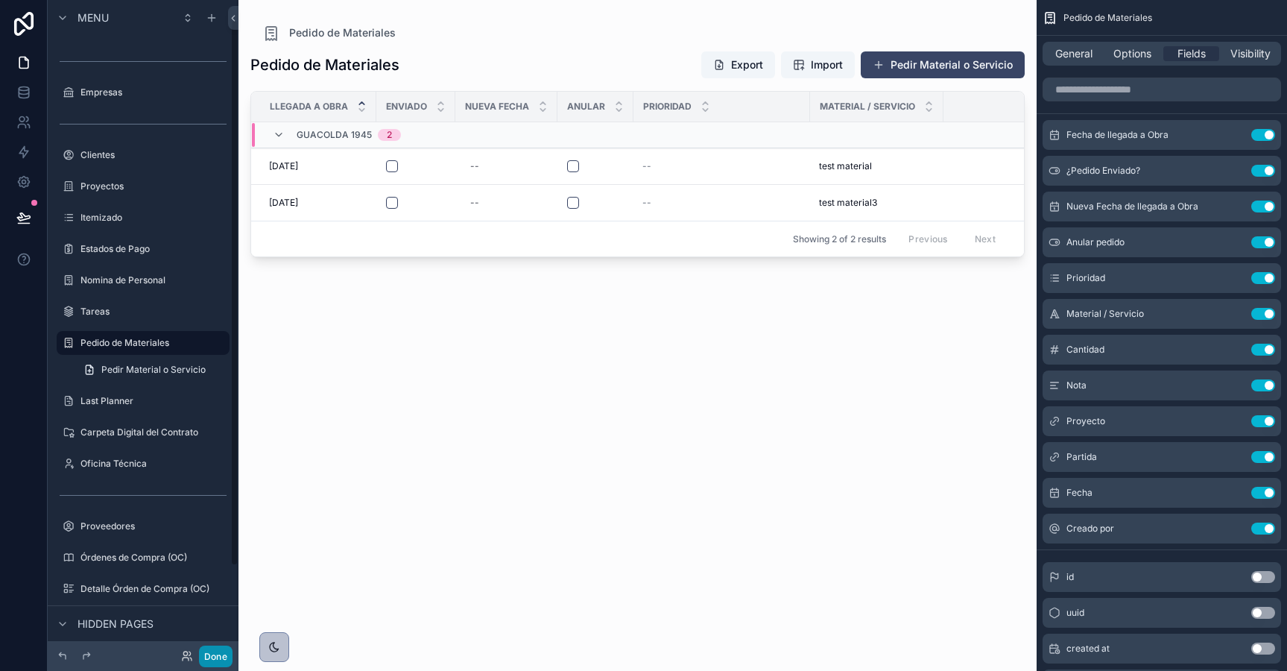
click at [216, 652] on button "Done" at bounding box center [216, 656] width 34 height 22
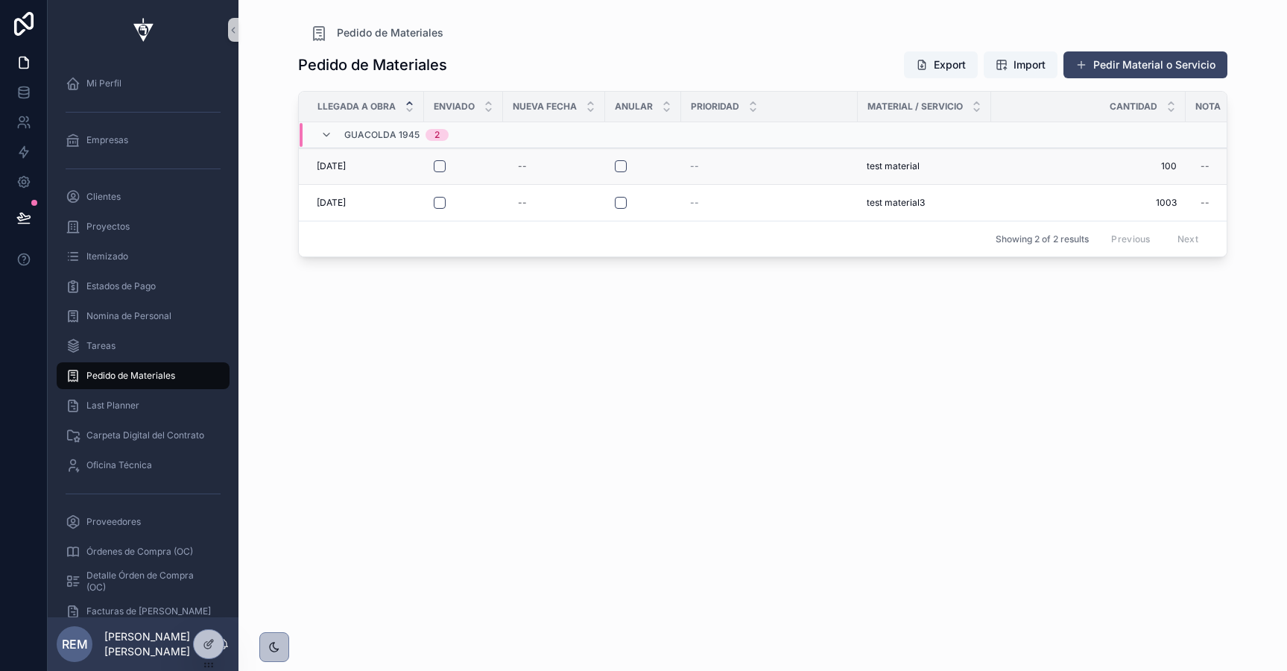
click at [701, 166] on div "--" at bounding box center [769, 166] width 159 height 12
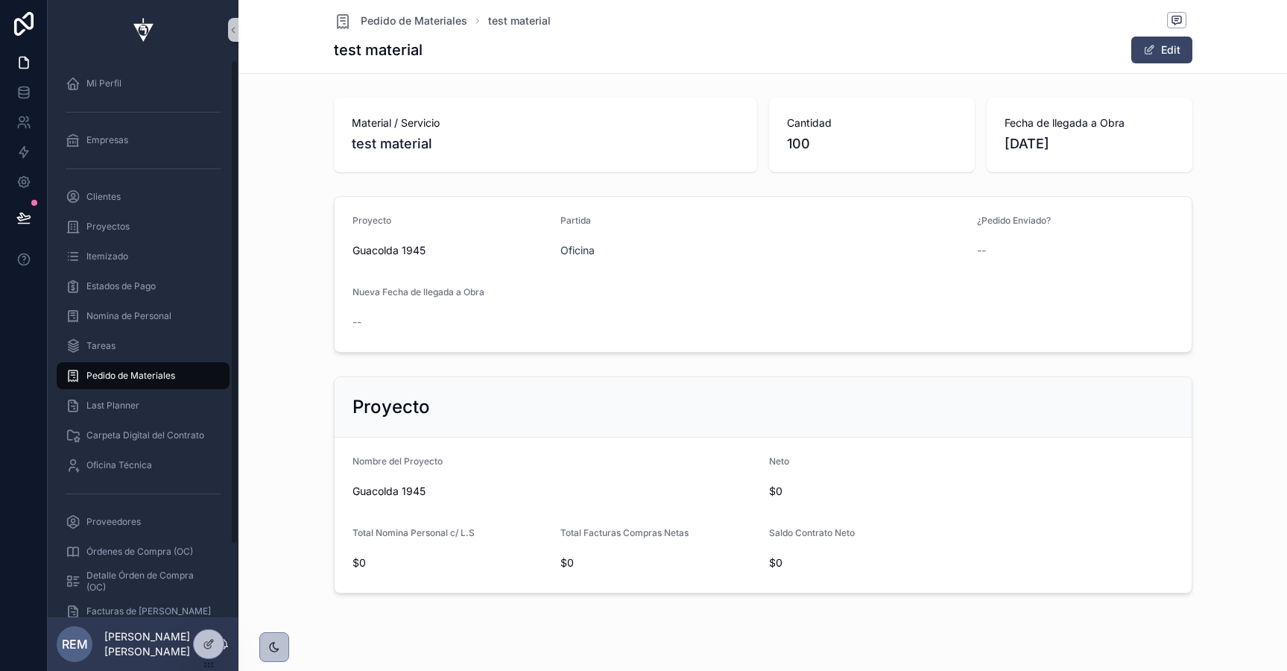
click at [134, 382] on div "Pedido de Materiales" at bounding box center [143, 376] width 155 height 24
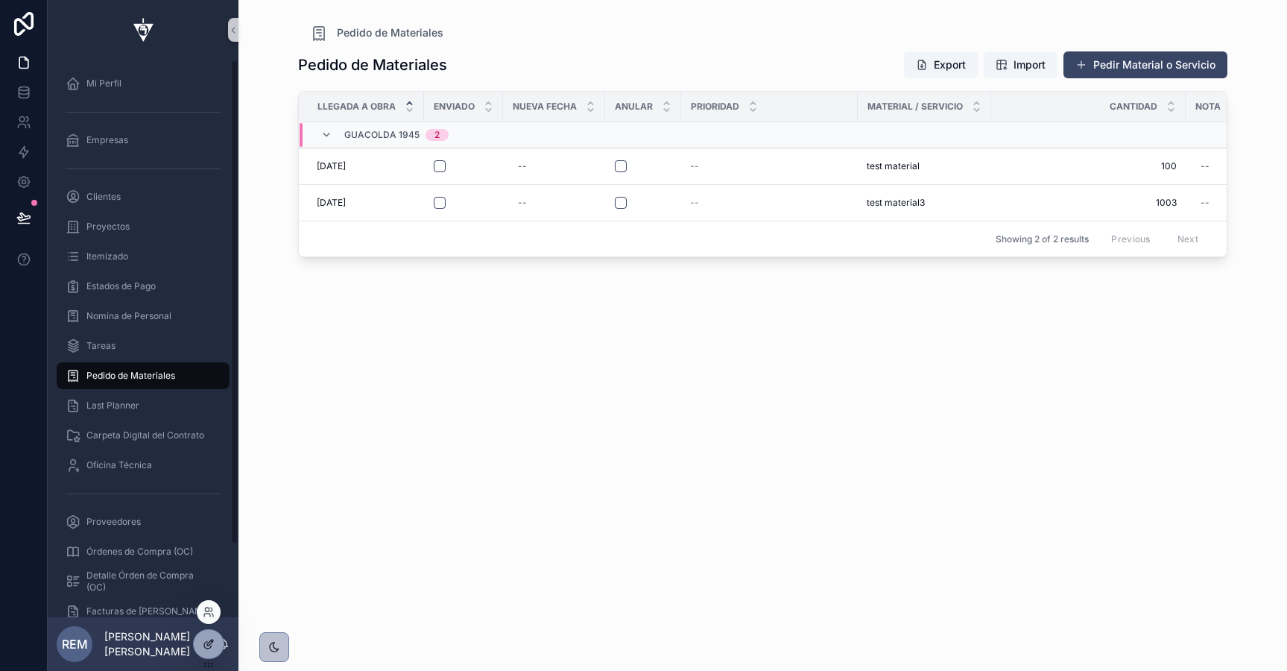
click at [206, 651] on div at bounding box center [209, 644] width 30 height 28
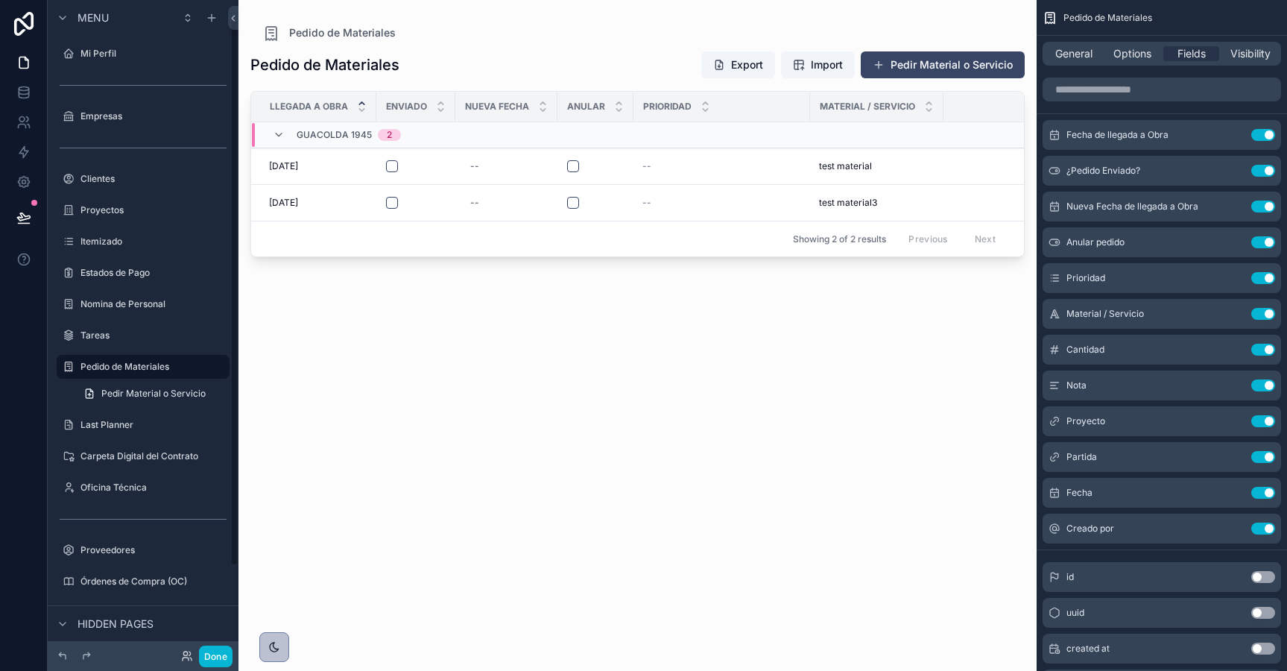
scroll to position [24, 0]
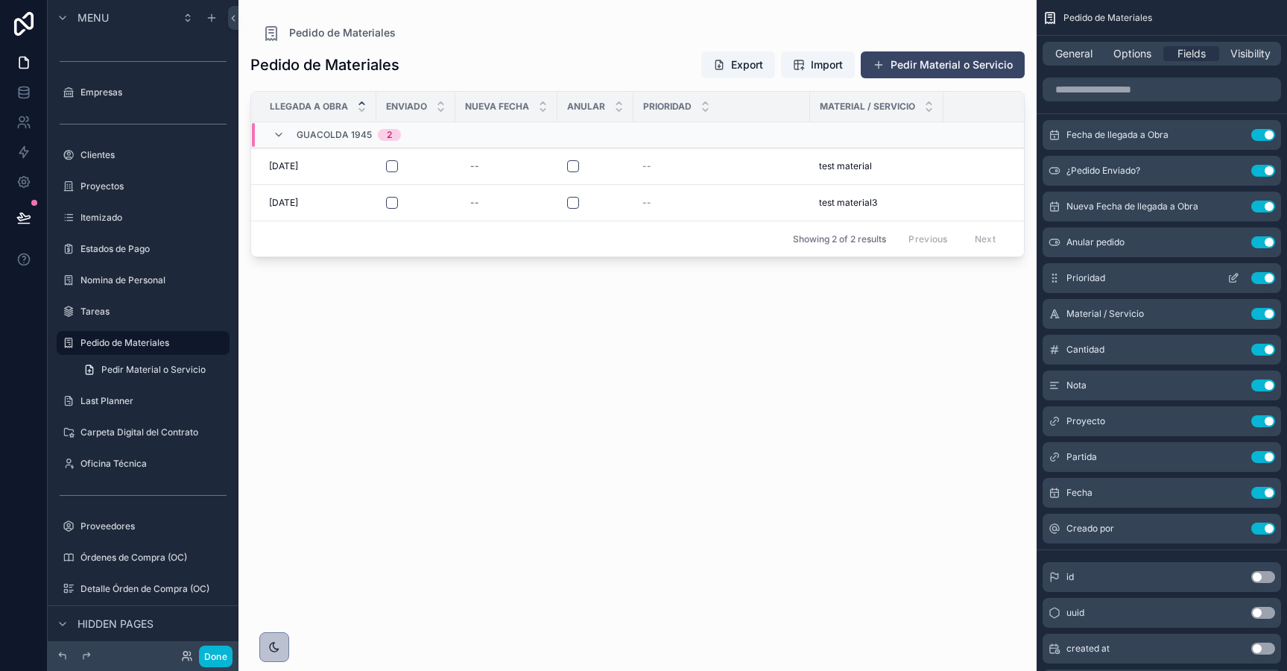
click at [1228, 278] on icon "scrollable content" at bounding box center [1233, 278] width 12 height 12
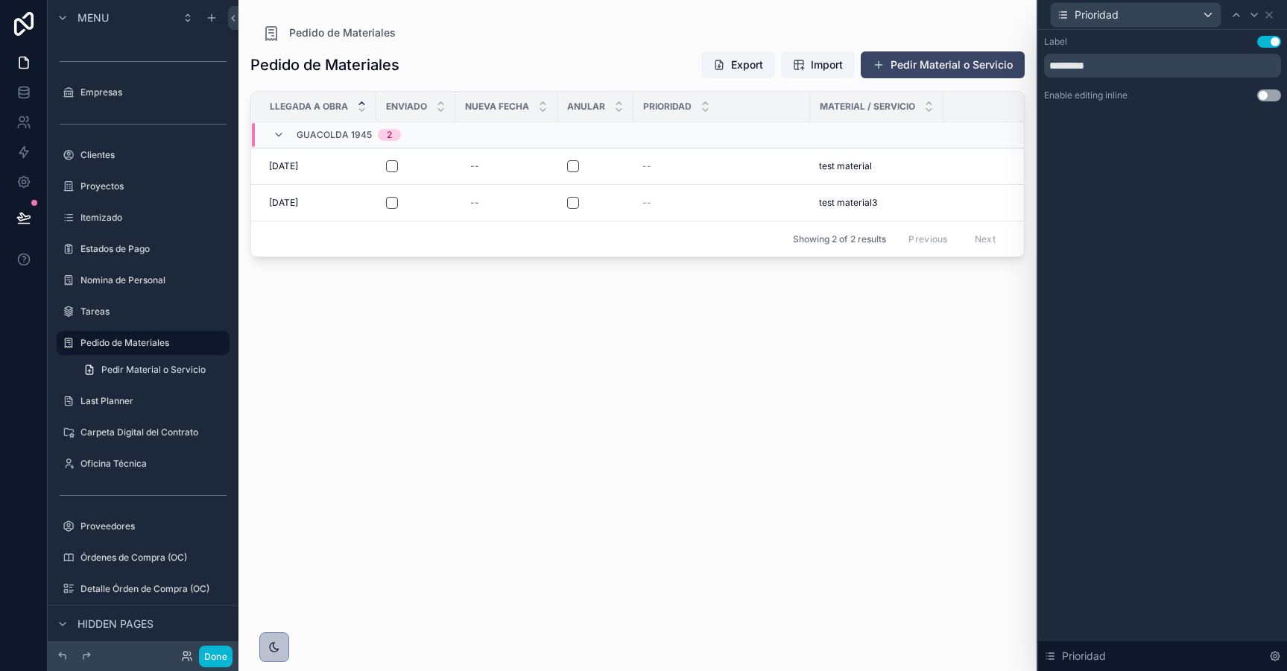
click at [1262, 98] on button "Use setting" at bounding box center [1269, 95] width 24 height 12
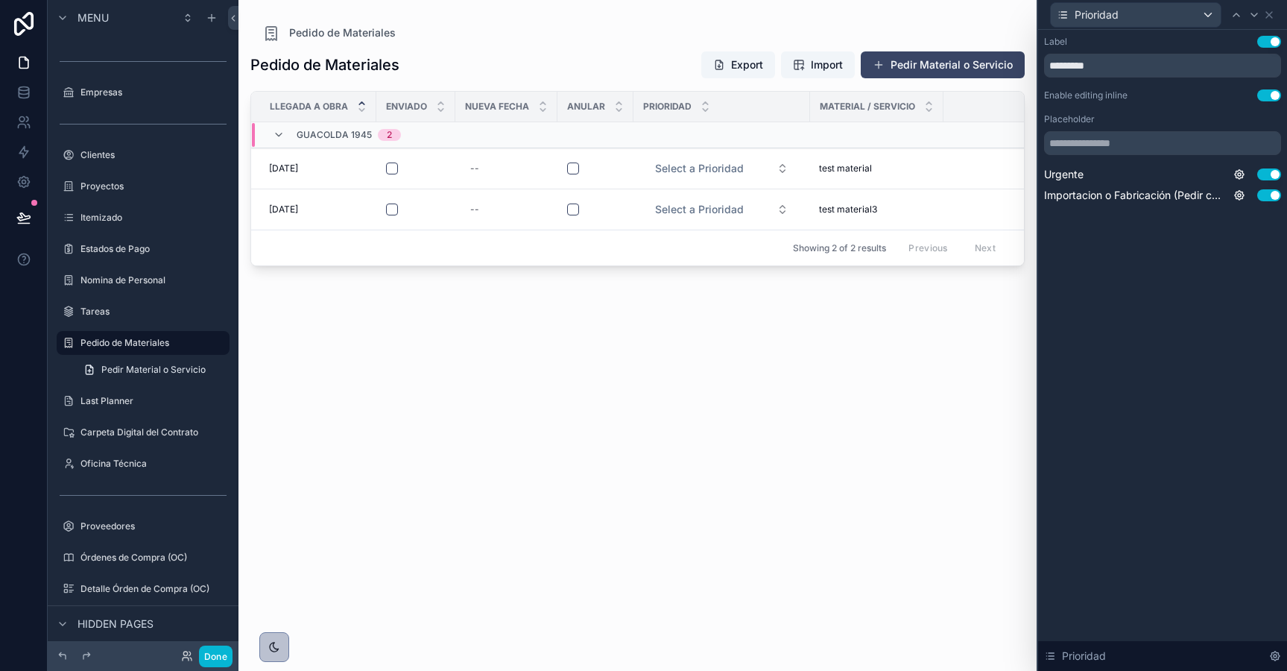
click at [774, 168] on div "scrollable content" at bounding box center [637, 326] width 798 height 653
click at [779, 167] on button "Select a Prioridad" at bounding box center [721, 168] width 157 height 27
click at [717, 259] on div "Importacion o Fabricación (Pedir con Tiempo)" at bounding box center [712, 256] width 131 height 27
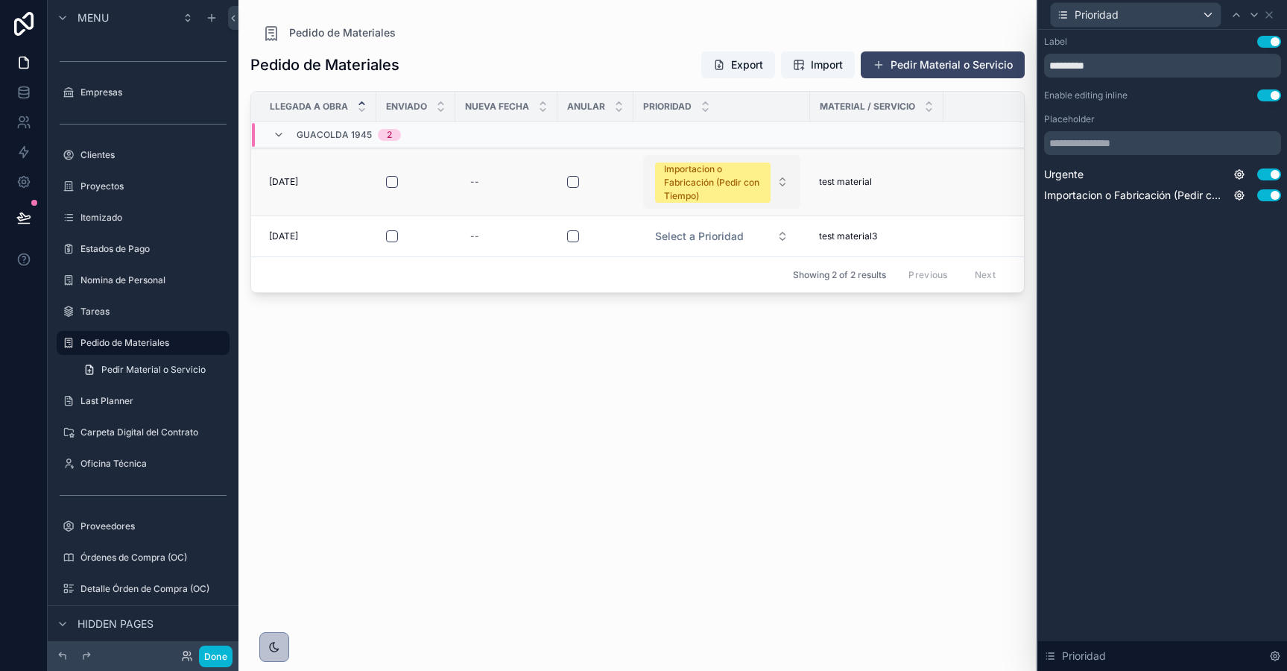
click at [779, 181] on button "Importacion o Fabricación (Pedir con Tiempo)" at bounding box center [721, 182] width 157 height 54
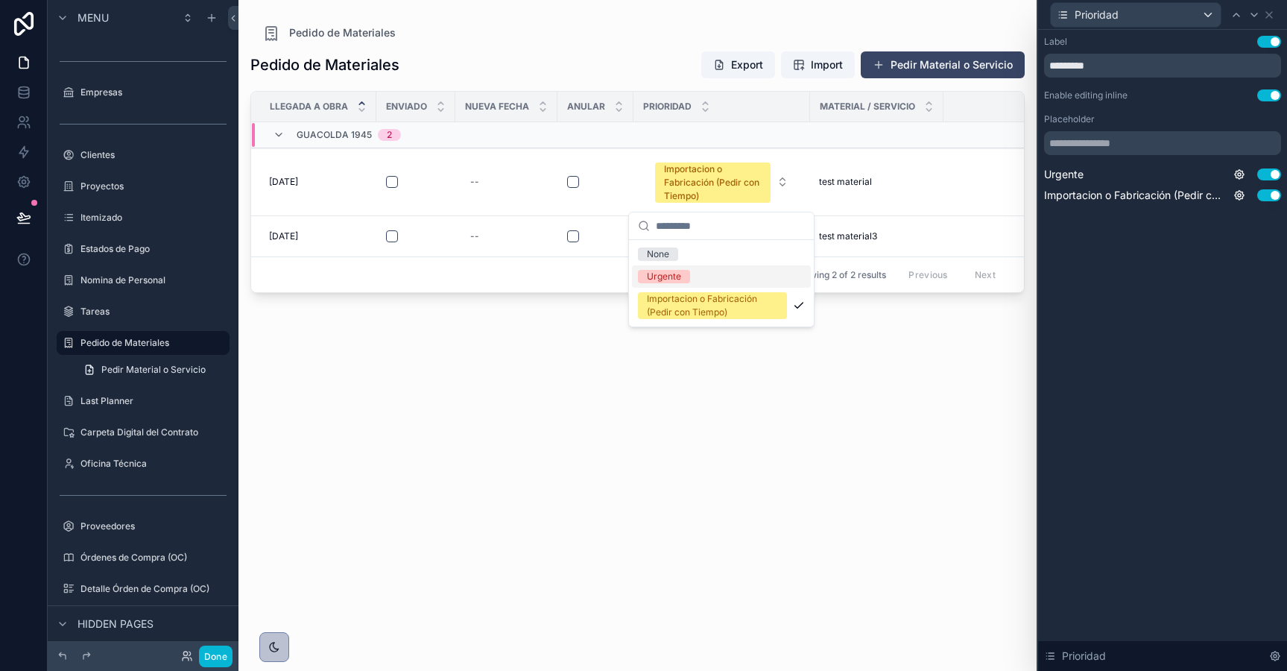
click at [703, 283] on div "Urgente" at bounding box center [721, 276] width 179 height 22
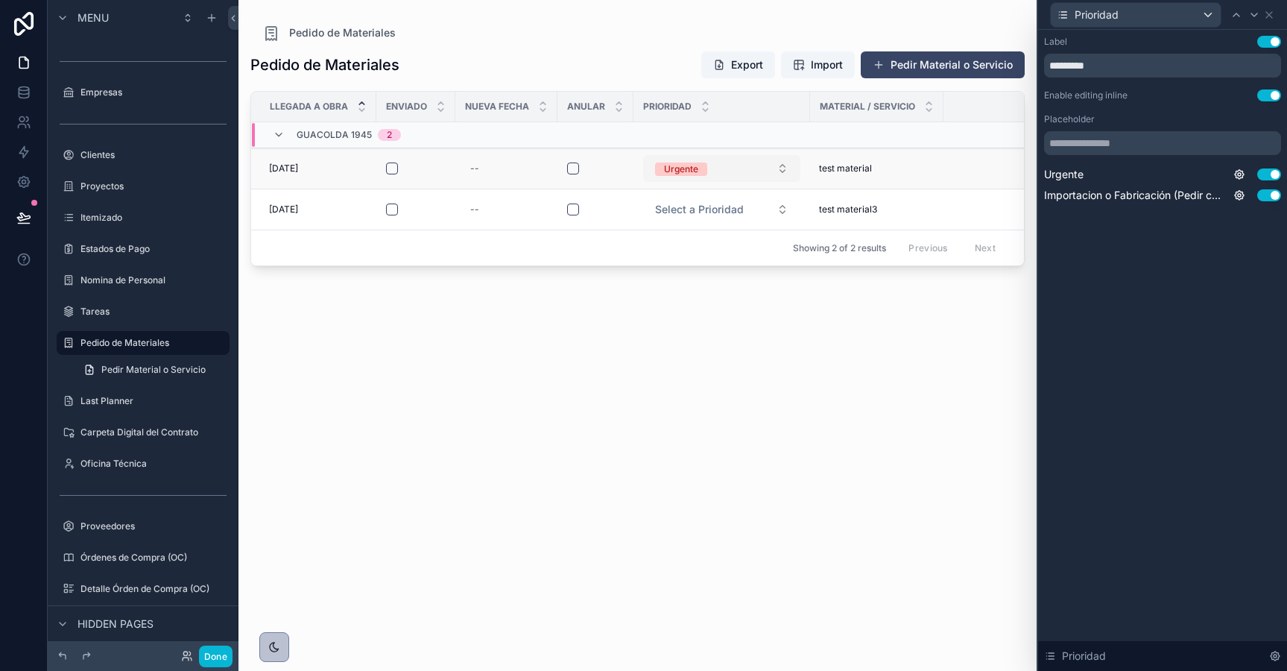
click at [772, 166] on button "Urgente" at bounding box center [721, 168] width 157 height 27
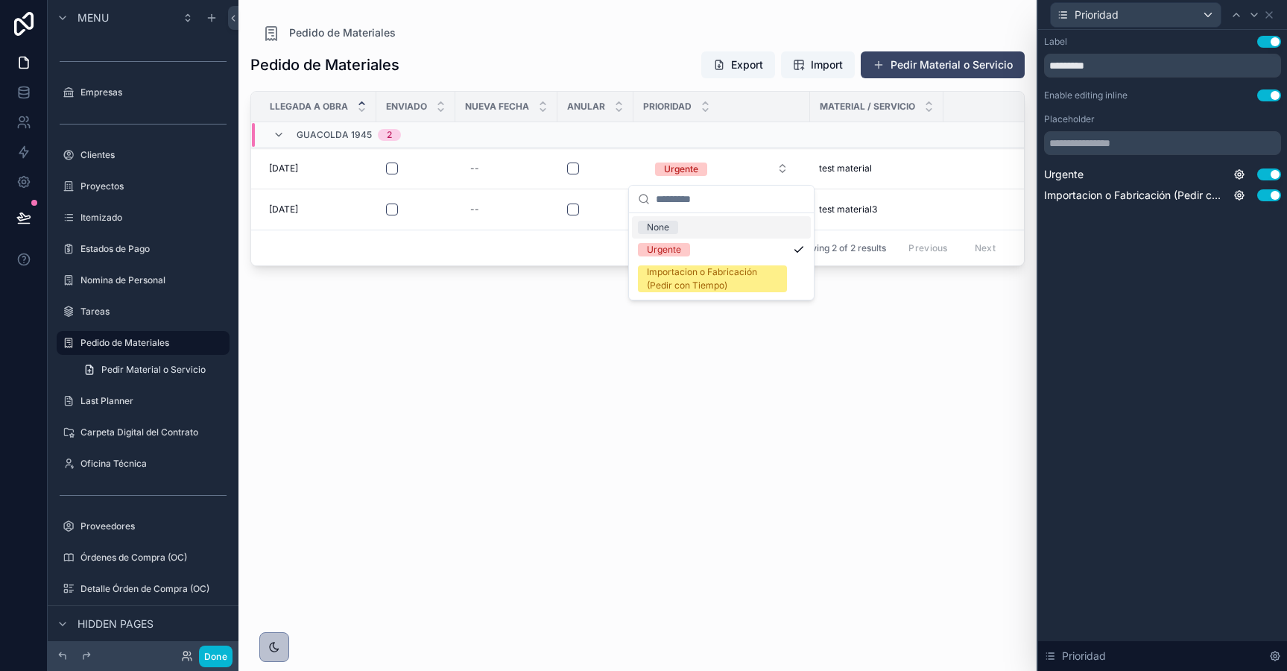
click at [730, 227] on div "None" at bounding box center [721, 227] width 179 height 22
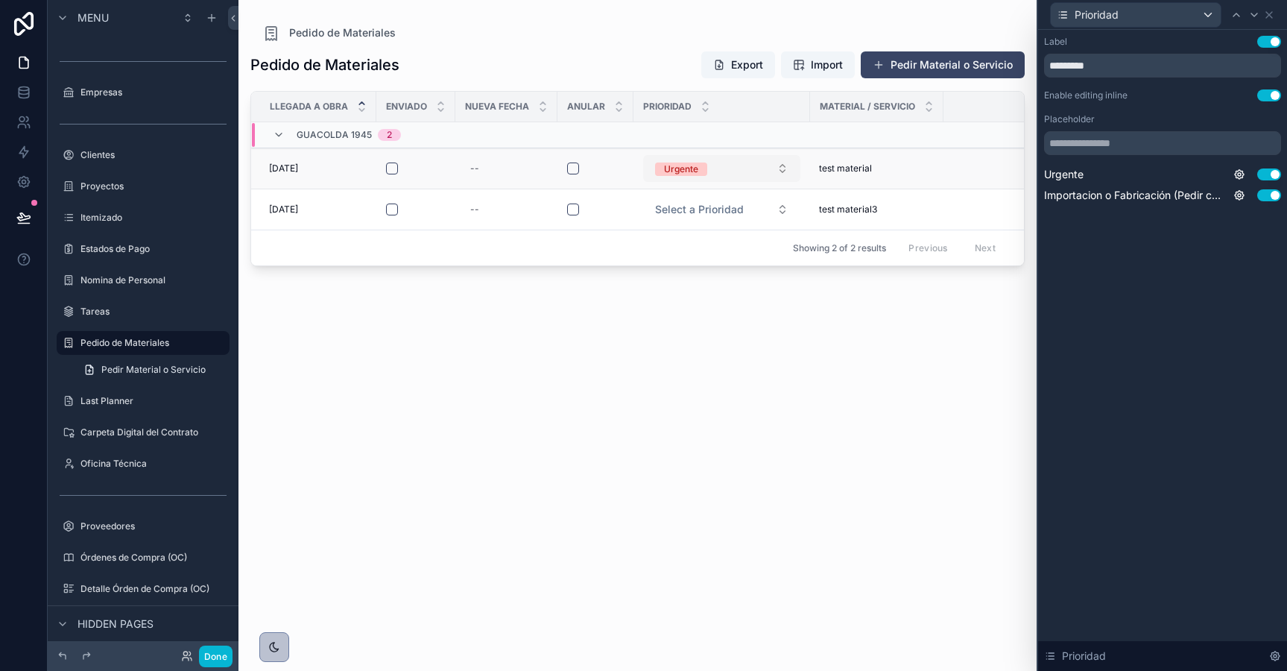
click at [682, 163] on div "Urgente" at bounding box center [681, 168] width 34 height 13
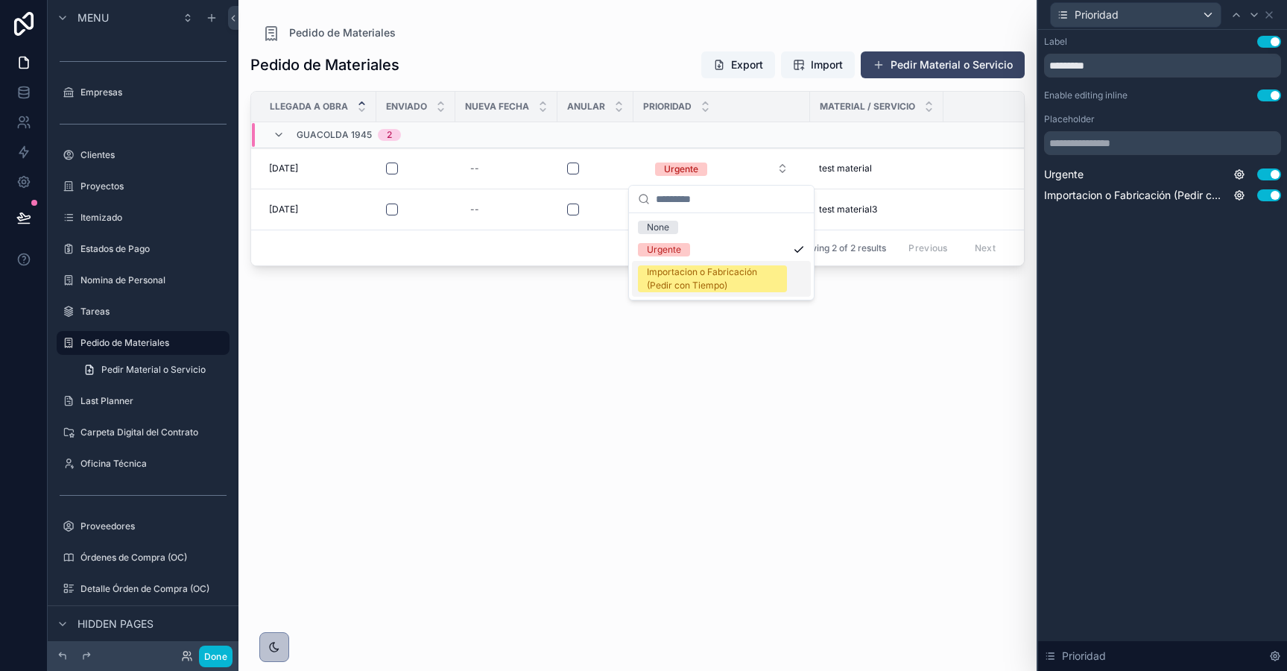
click at [680, 271] on div "Importacion o Fabricación (Pedir con Tiempo)" at bounding box center [712, 278] width 131 height 27
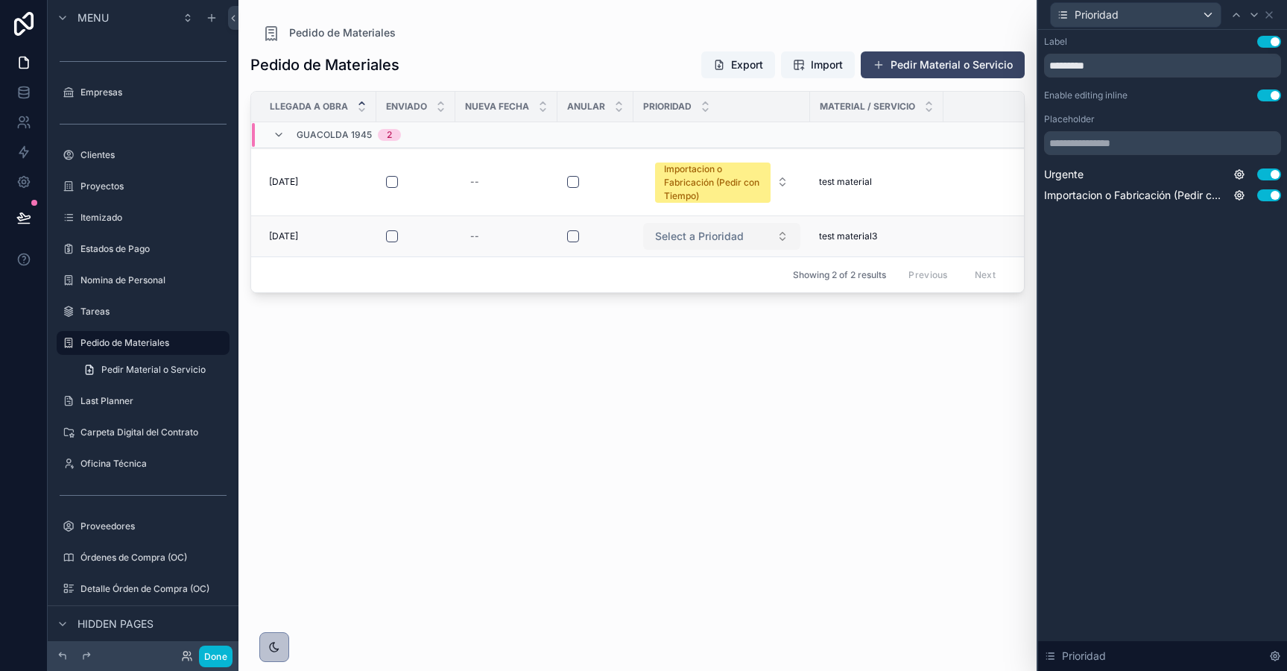
click at [708, 232] on span "Select a Prioridad" at bounding box center [699, 236] width 89 height 15
click at [699, 294] on div "Urgente" at bounding box center [721, 295] width 179 height 22
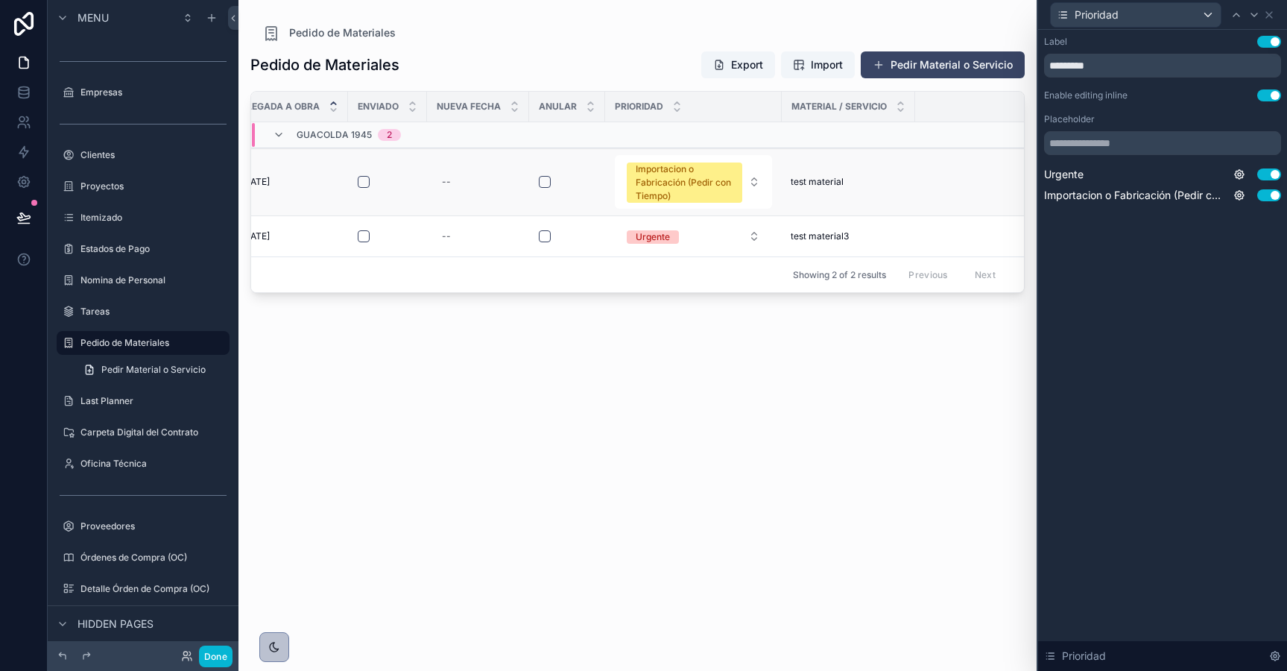
scroll to position [0, 0]
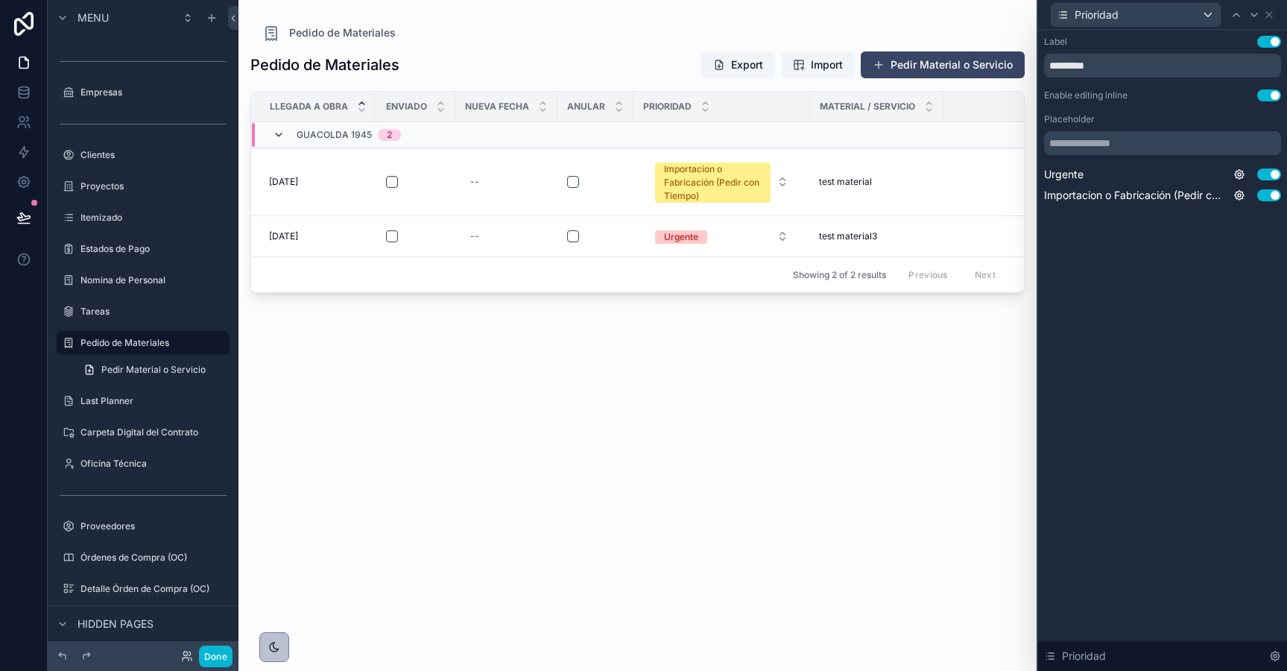
click at [276, 135] on icon "scrollable content" at bounding box center [279, 135] width 12 height 12
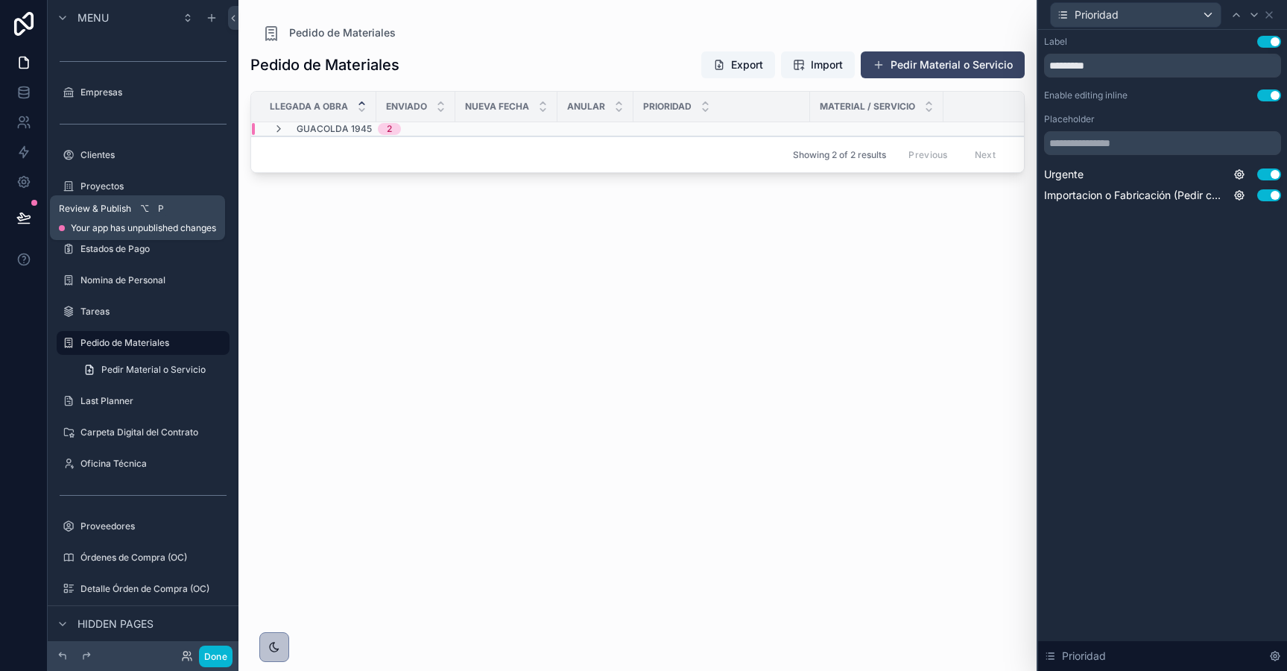
click at [27, 219] on icon at bounding box center [23, 216] width 13 height 7
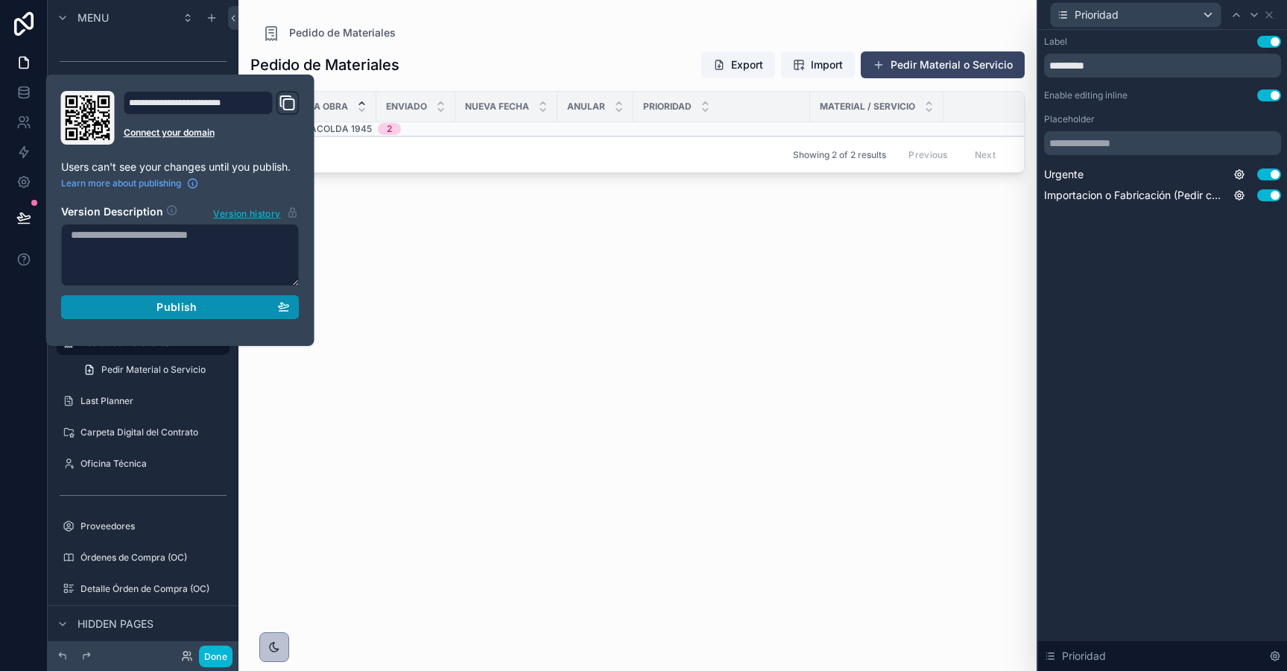
click at [136, 311] on div "Publish" at bounding box center [180, 306] width 219 height 13
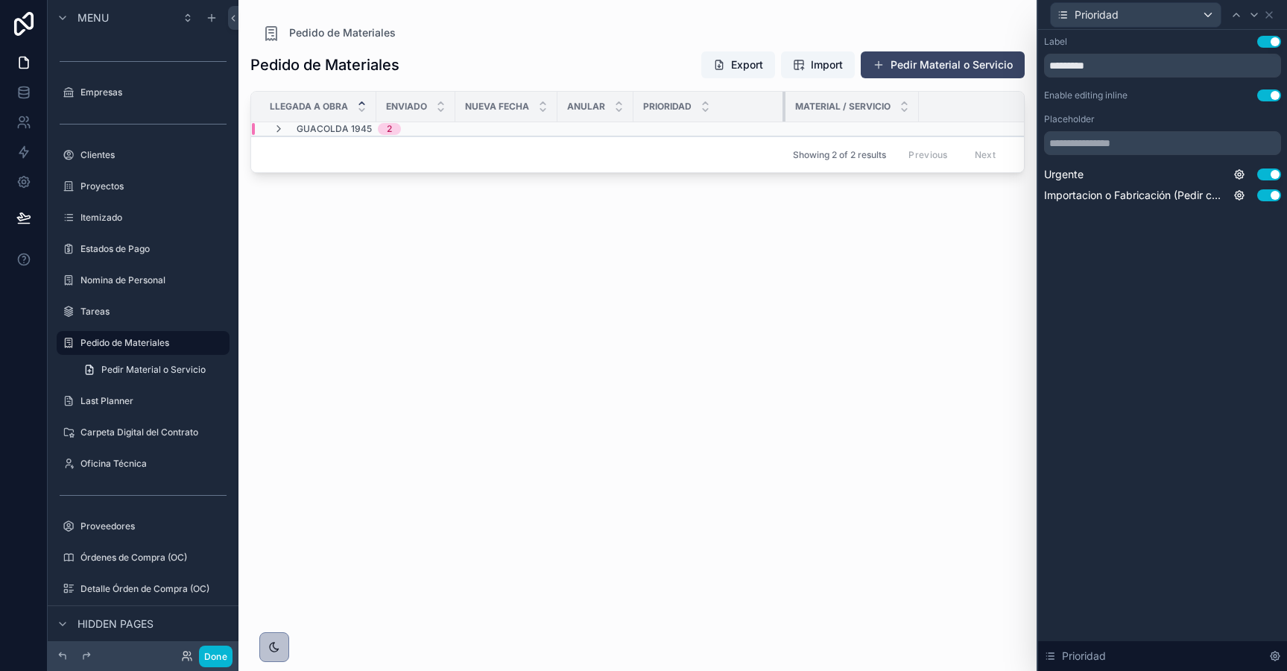
drag, startPoint x: 809, startPoint y: 111, endPoint x: 696, endPoint y: 113, distance: 112.5
click at [697, 113] on th "Prioridad" at bounding box center [709, 107] width 152 height 31
click at [276, 125] on icon "scrollable content" at bounding box center [279, 129] width 12 height 12
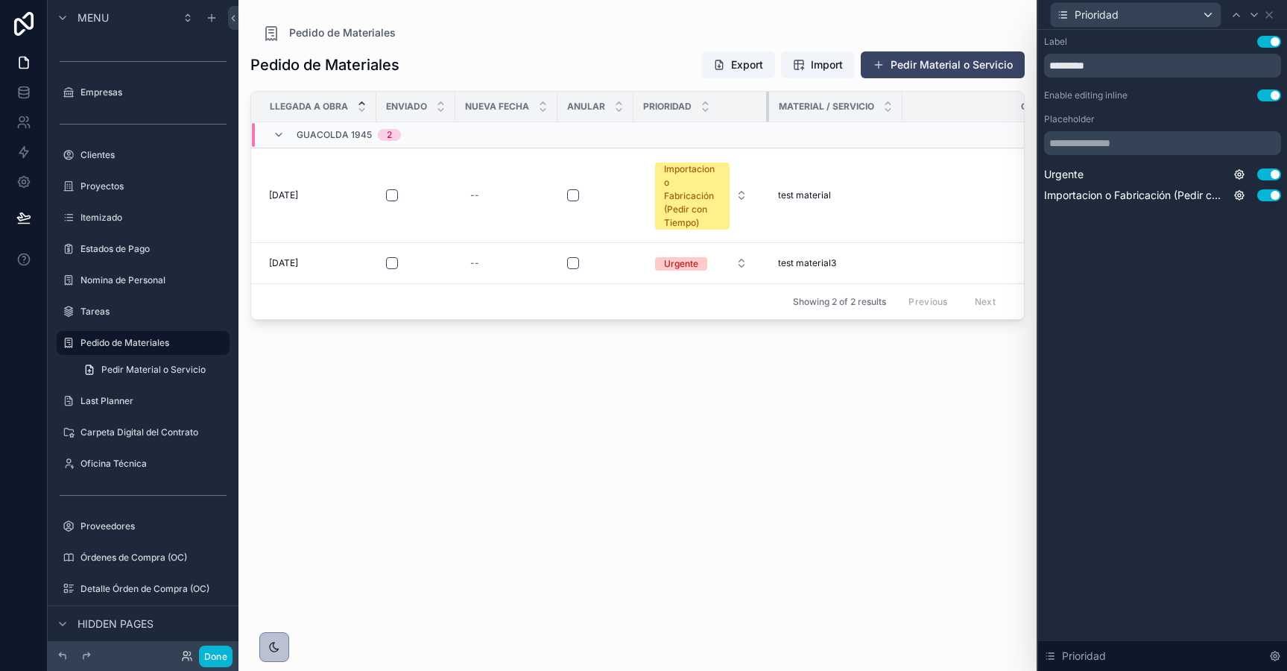
drag, startPoint x: 718, startPoint y: 104, endPoint x: 785, endPoint y: 114, distance: 67.0
click at [785, 114] on tr "Llegada a Obra Enviado Nueva Fecha Anular Prioridad Material / Servicio Cantida…" at bounding box center [960, 107] width 1418 height 31
drag, startPoint x: 762, startPoint y: 109, endPoint x: 771, endPoint y: 108, distance: 8.2
click at [771, 108] on div "scrollable content" at bounding box center [773, 107] width 6 height 30
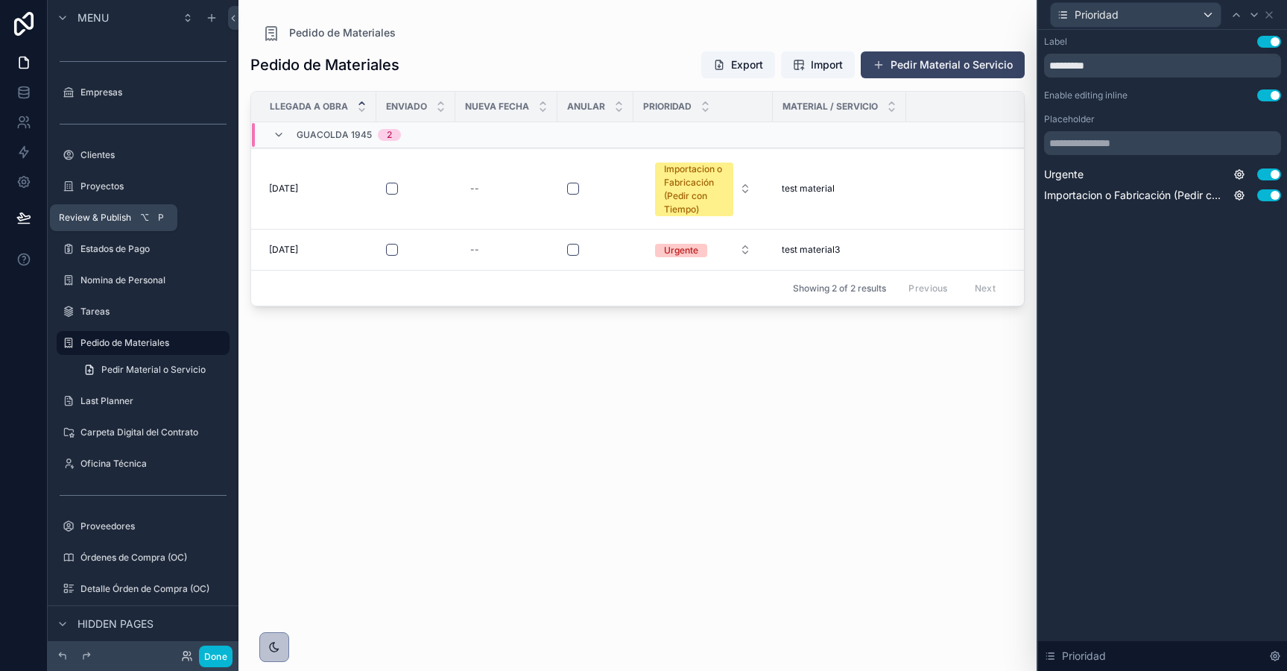
click at [28, 221] on icon at bounding box center [23, 217] width 15 height 15
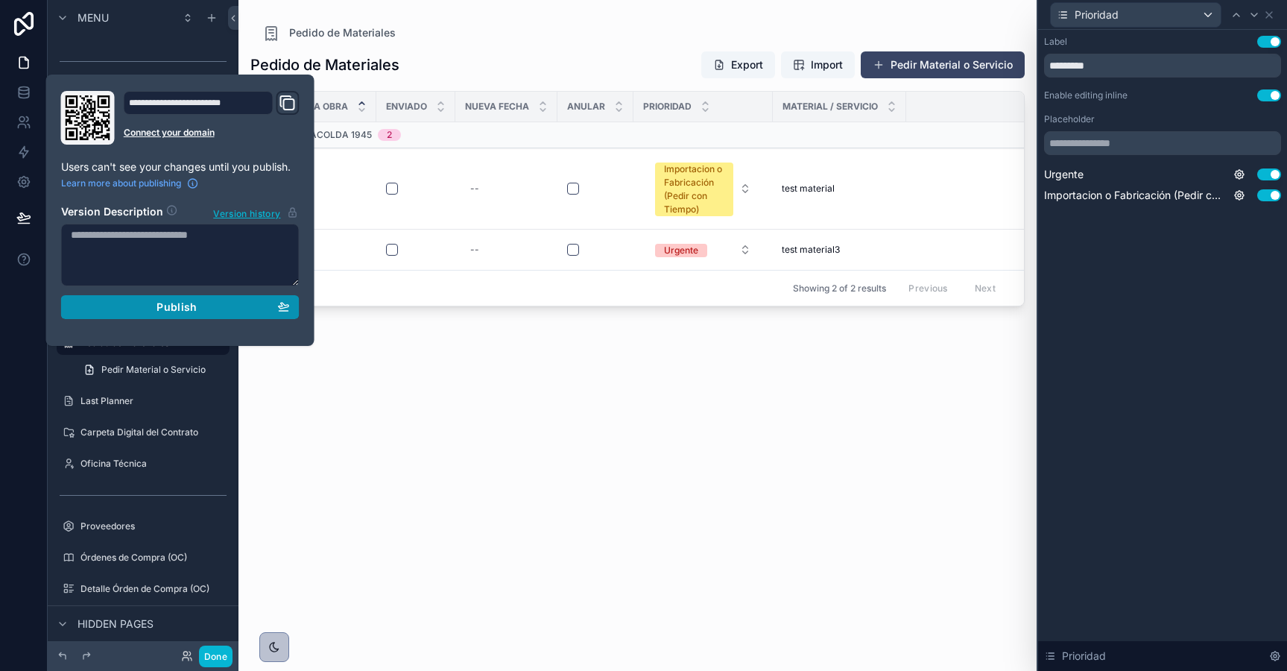
click at [148, 315] on button "Publish" at bounding box center [180, 307] width 238 height 24
